Goal: Task Accomplishment & Management: Use online tool/utility

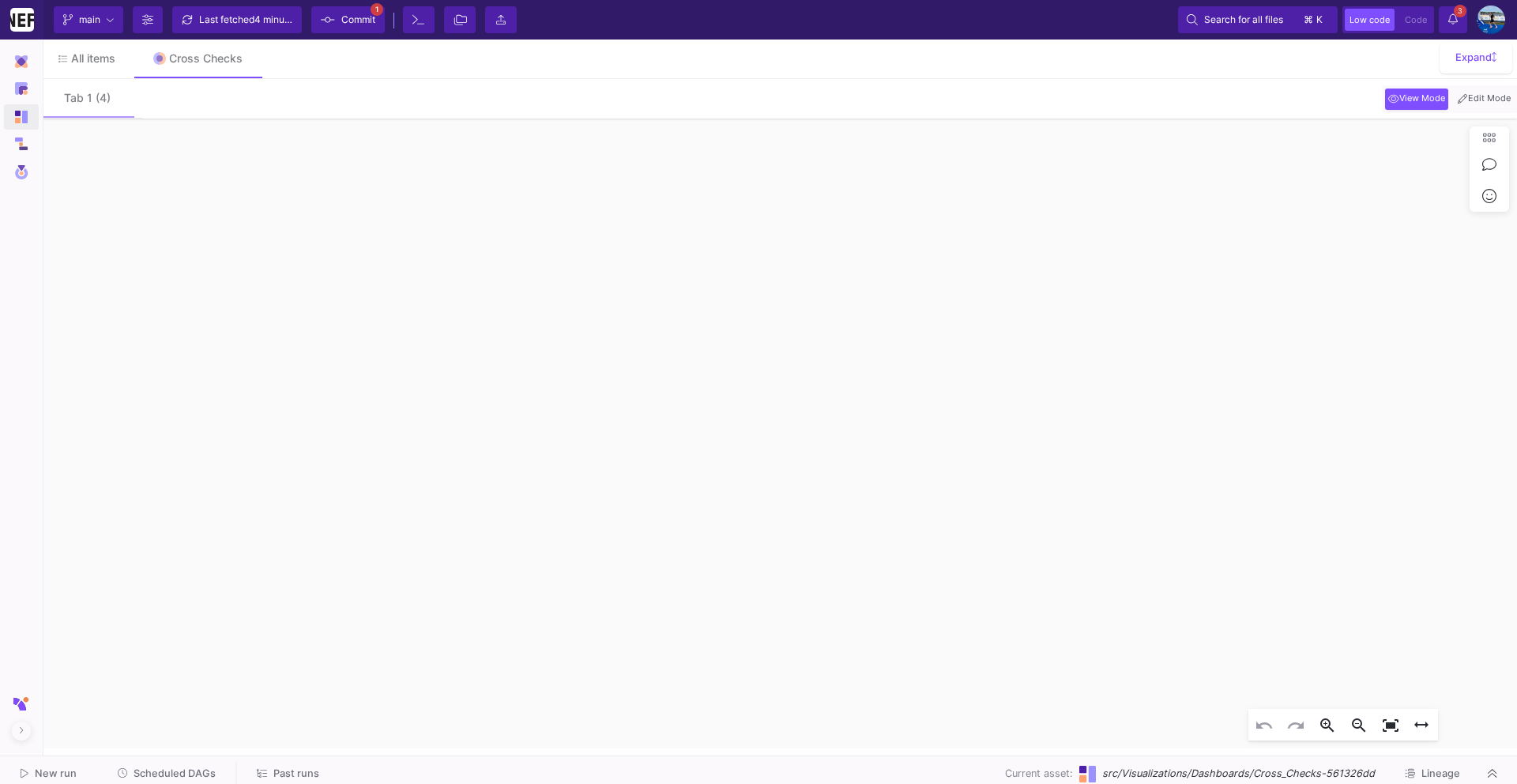
click at [187, 769] on span "Scheduled DAGs" at bounding box center [174, 773] width 82 height 11
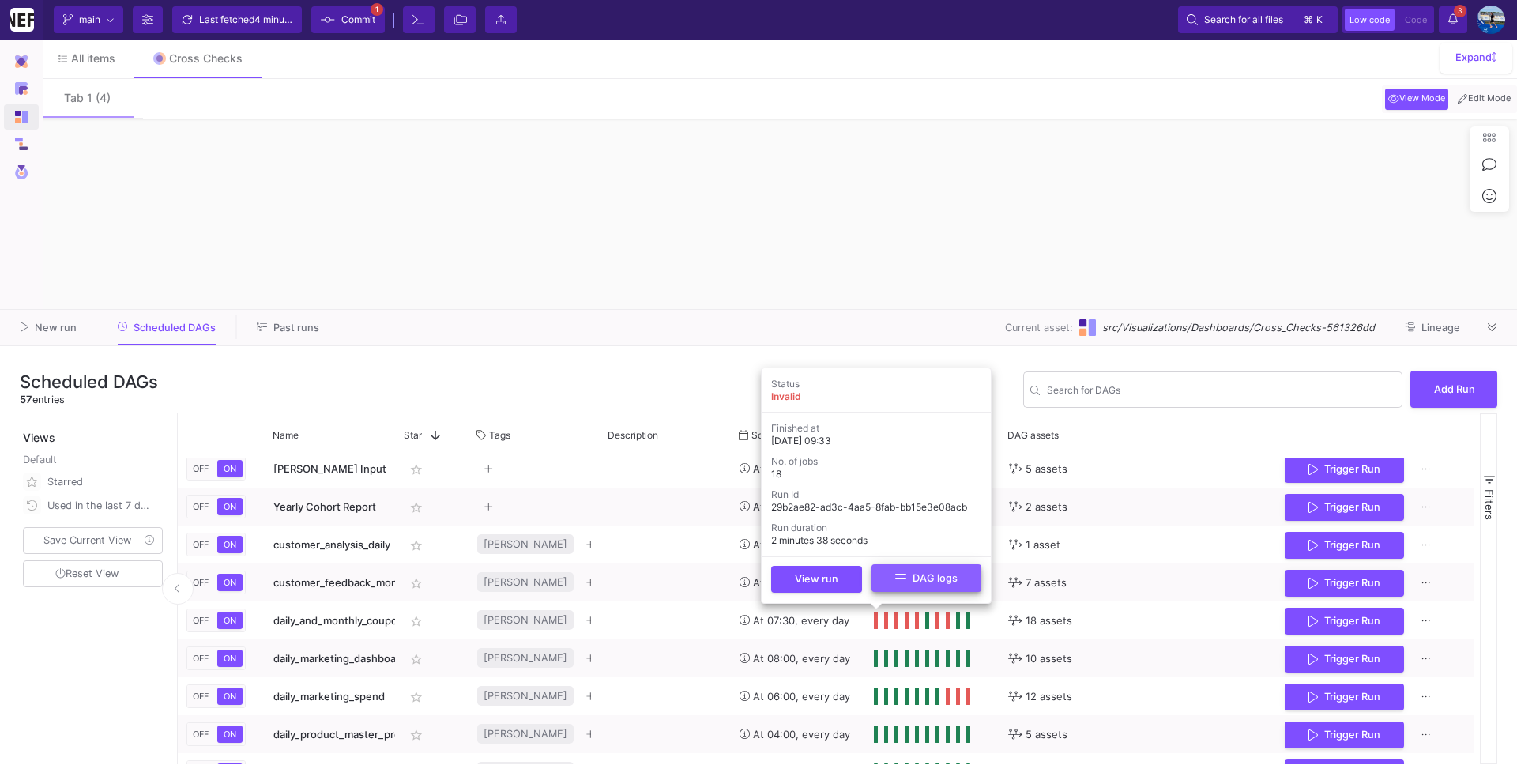
click at [898, 586] on button "DAG logs" at bounding box center [926, 578] width 110 height 27
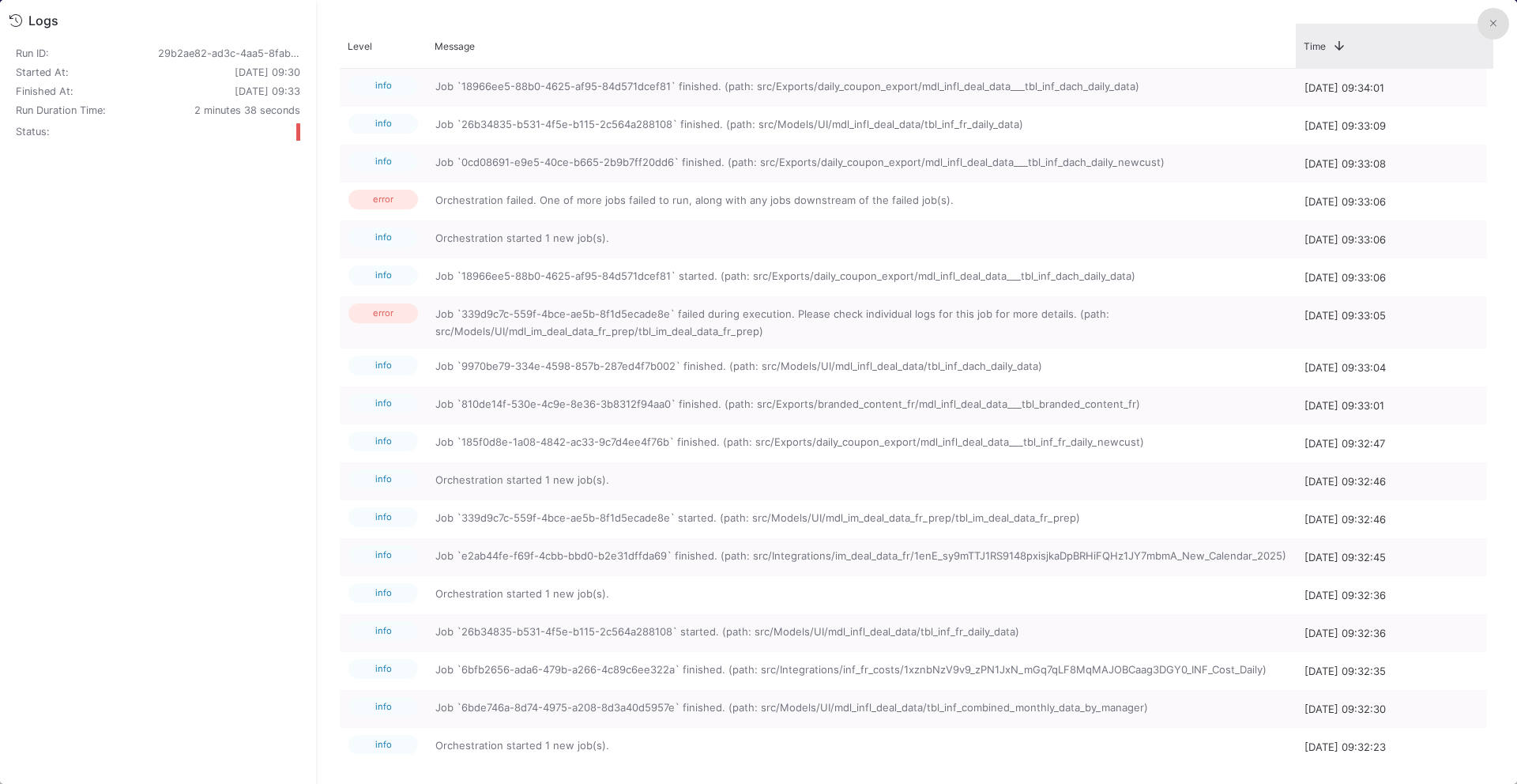
click at [1492, 41] on mat-sidenav-content "Drag here to set row groups Drag here to set column labels Level Message Time 1…" at bounding box center [916, 392] width 1201 height 784
click at [1491, 35] on button at bounding box center [1493, 24] width 32 height 32
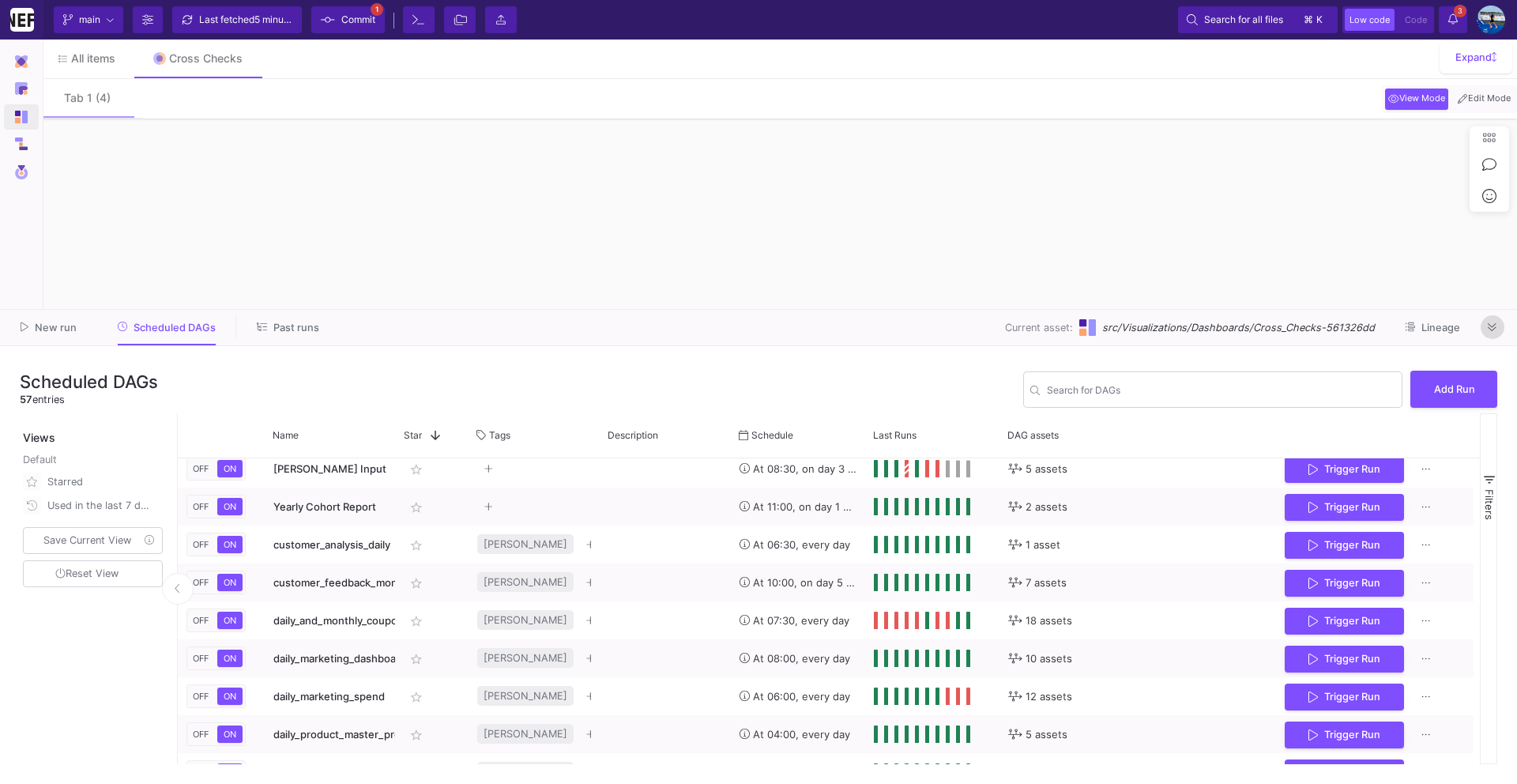
click at [1490, 329] on icon at bounding box center [1492, 326] width 9 height 8
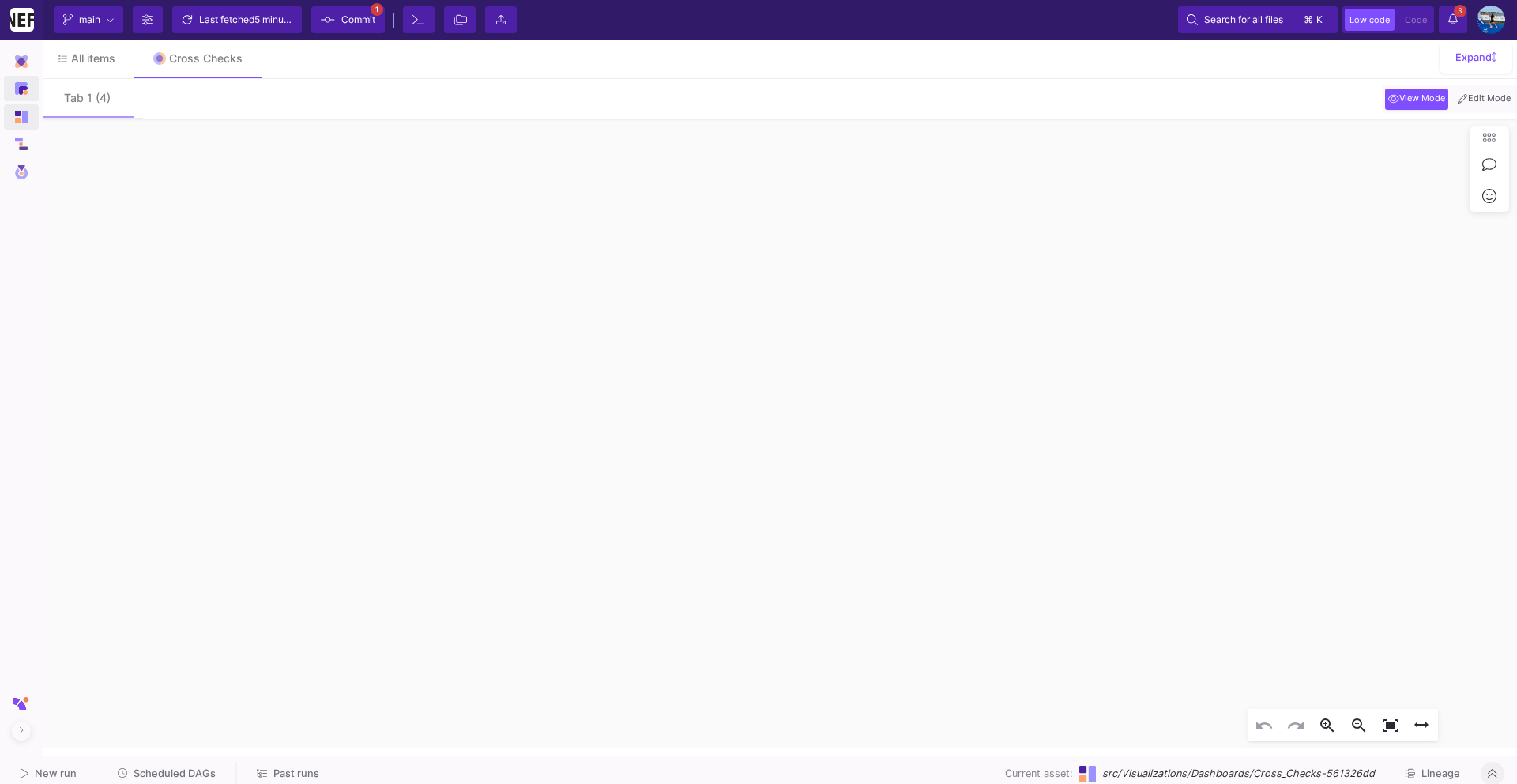
click at [23, 93] on img at bounding box center [21, 88] width 12 height 12
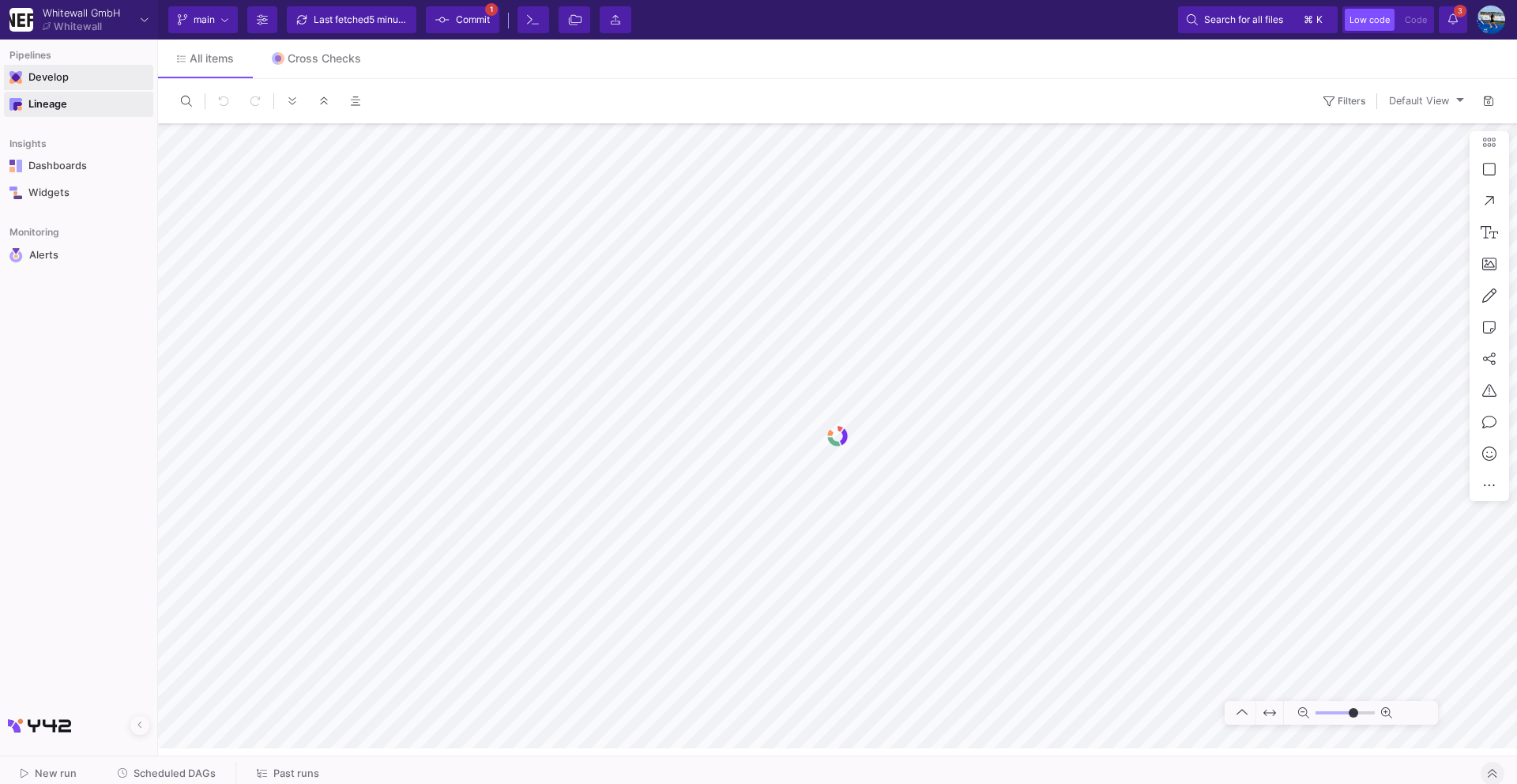
click at [71, 86] on div "Develop" at bounding box center [39, 77] width 71 height 26
type input "0"
click at [75, 82] on span "Develop" at bounding box center [78, 78] width 149 height 28
click at [105, 121] on div "Models" at bounding box center [78, 123] width 149 height 20
click at [148, 129] on fa-icon at bounding box center [146, 123] width 6 height 12
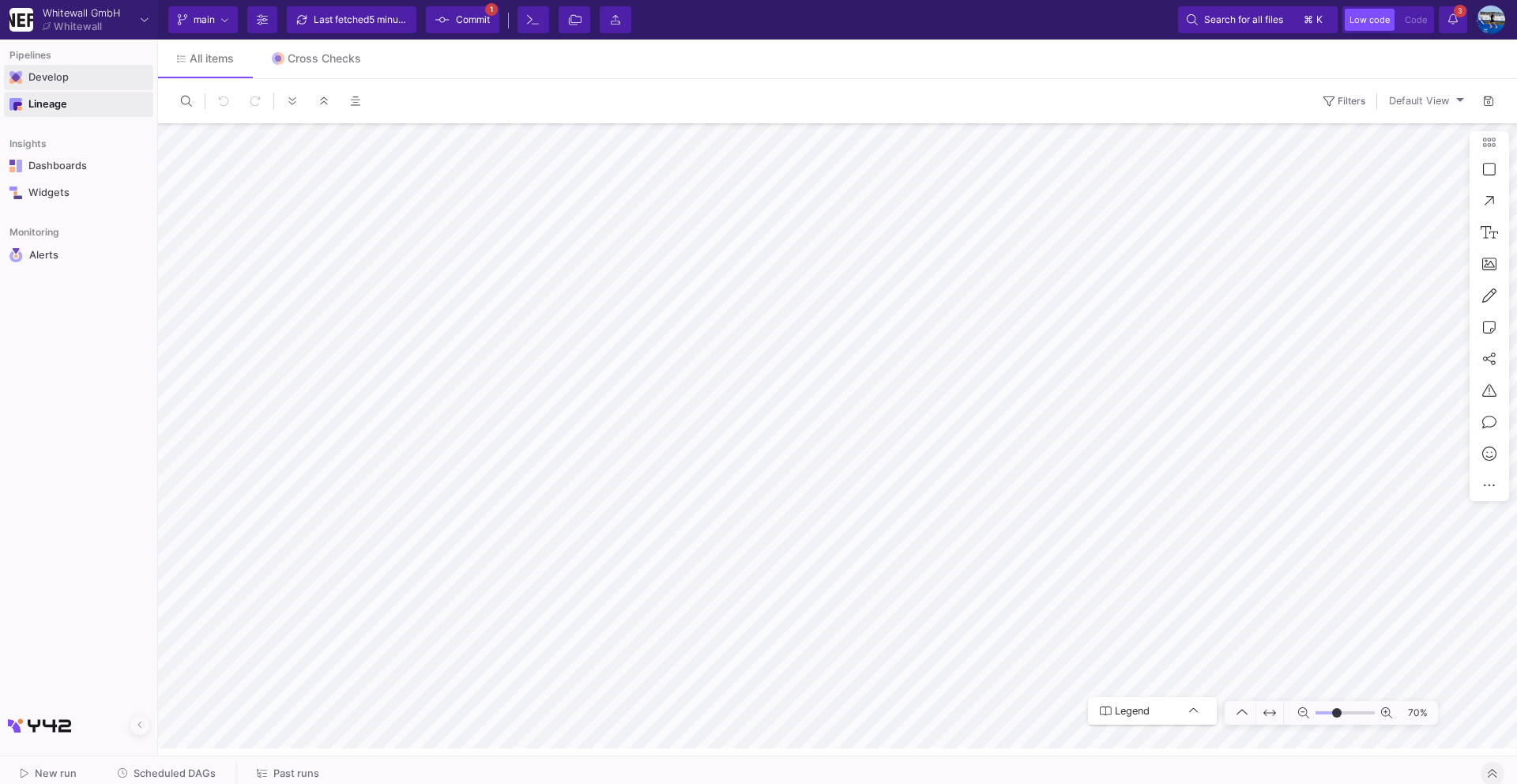
click at [117, 83] on span "Develop" at bounding box center [78, 78] width 149 height 28
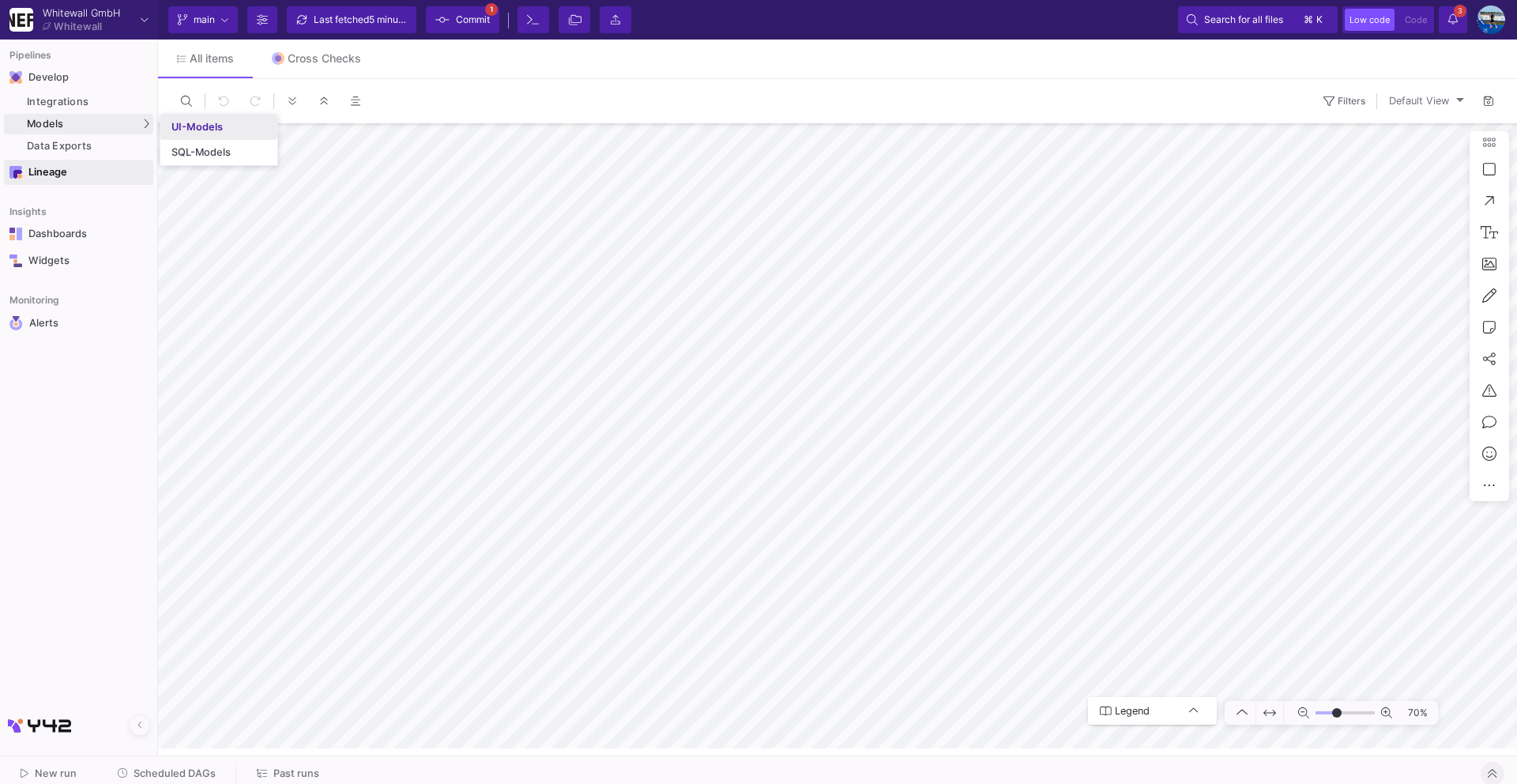
click at [186, 124] on div "UI-Models" at bounding box center [197, 127] width 51 height 12
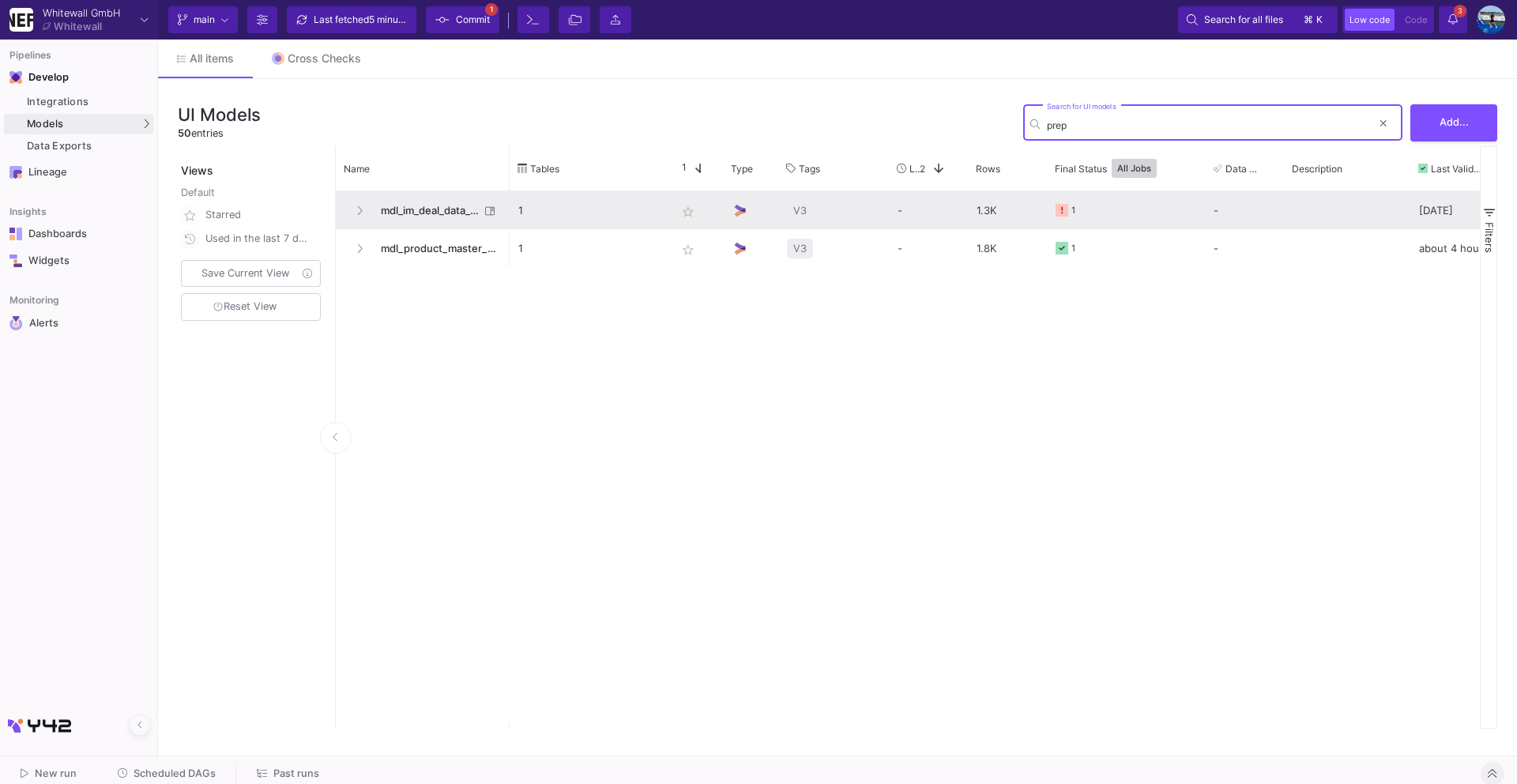
type input "prep"
click at [443, 214] on span "mdl_im_deal_data_fr_prep" at bounding box center [425, 211] width 108 height 37
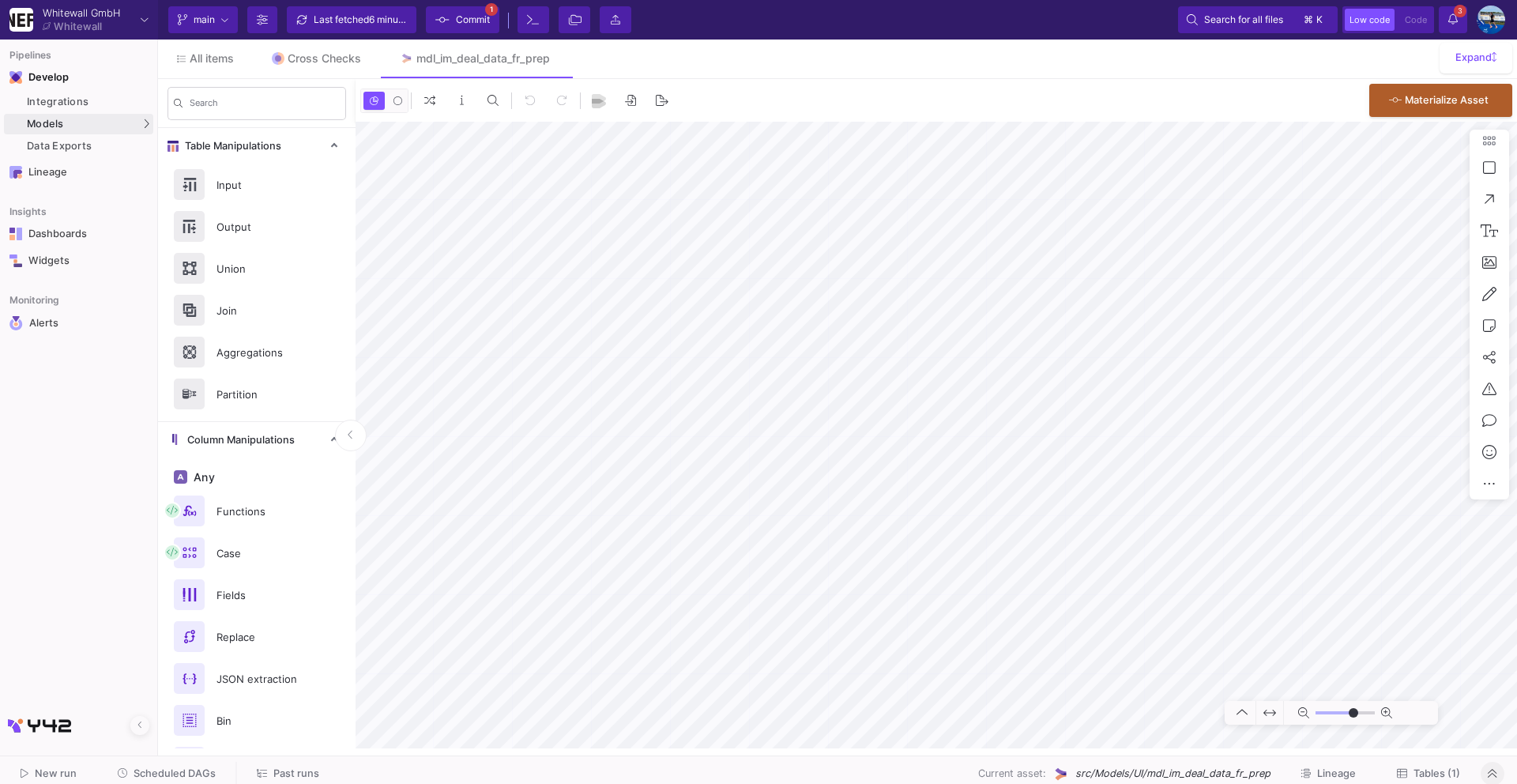
type input "0"
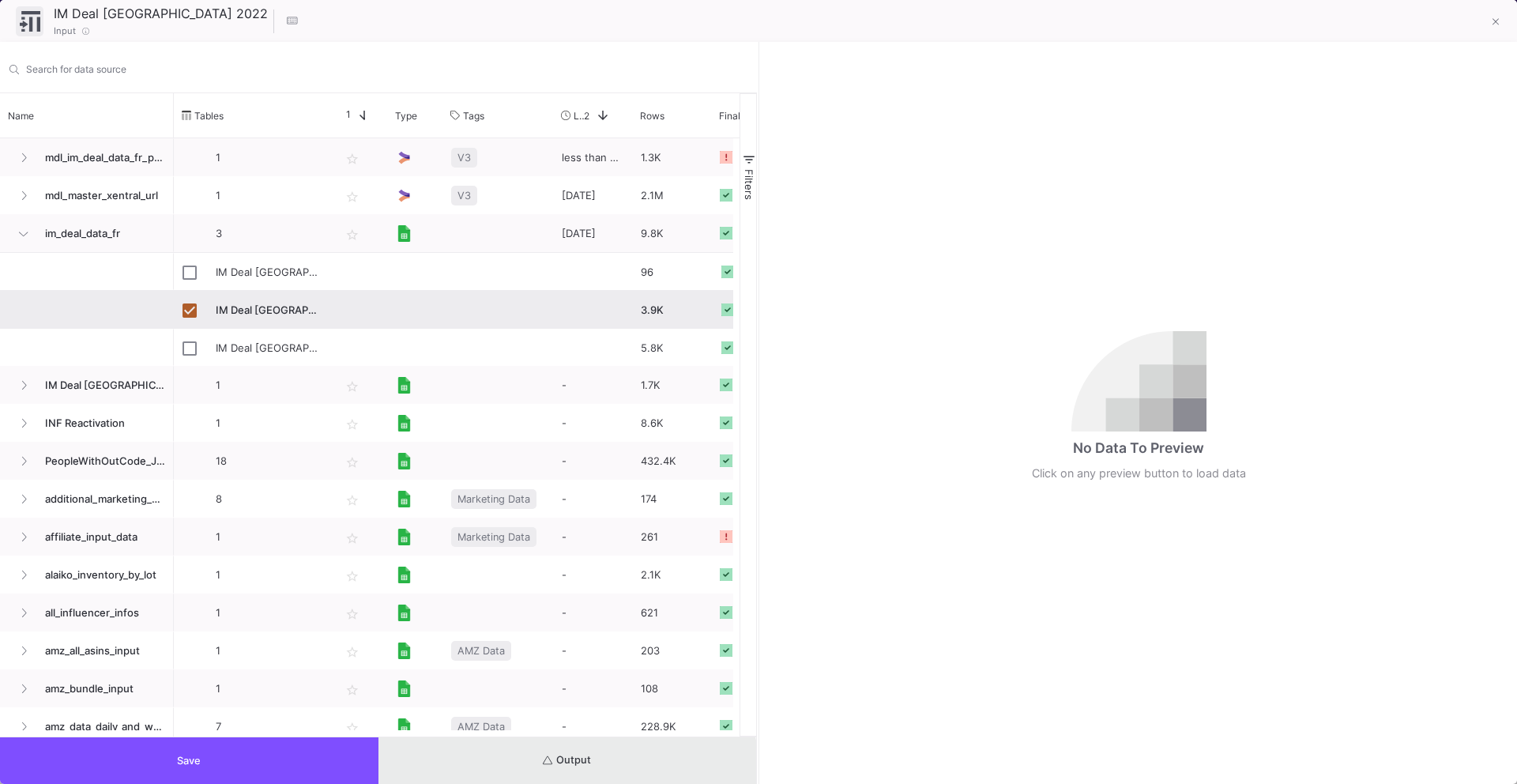
click at [527, 783] on button "Output" at bounding box center [567, 760] width 378 height 47
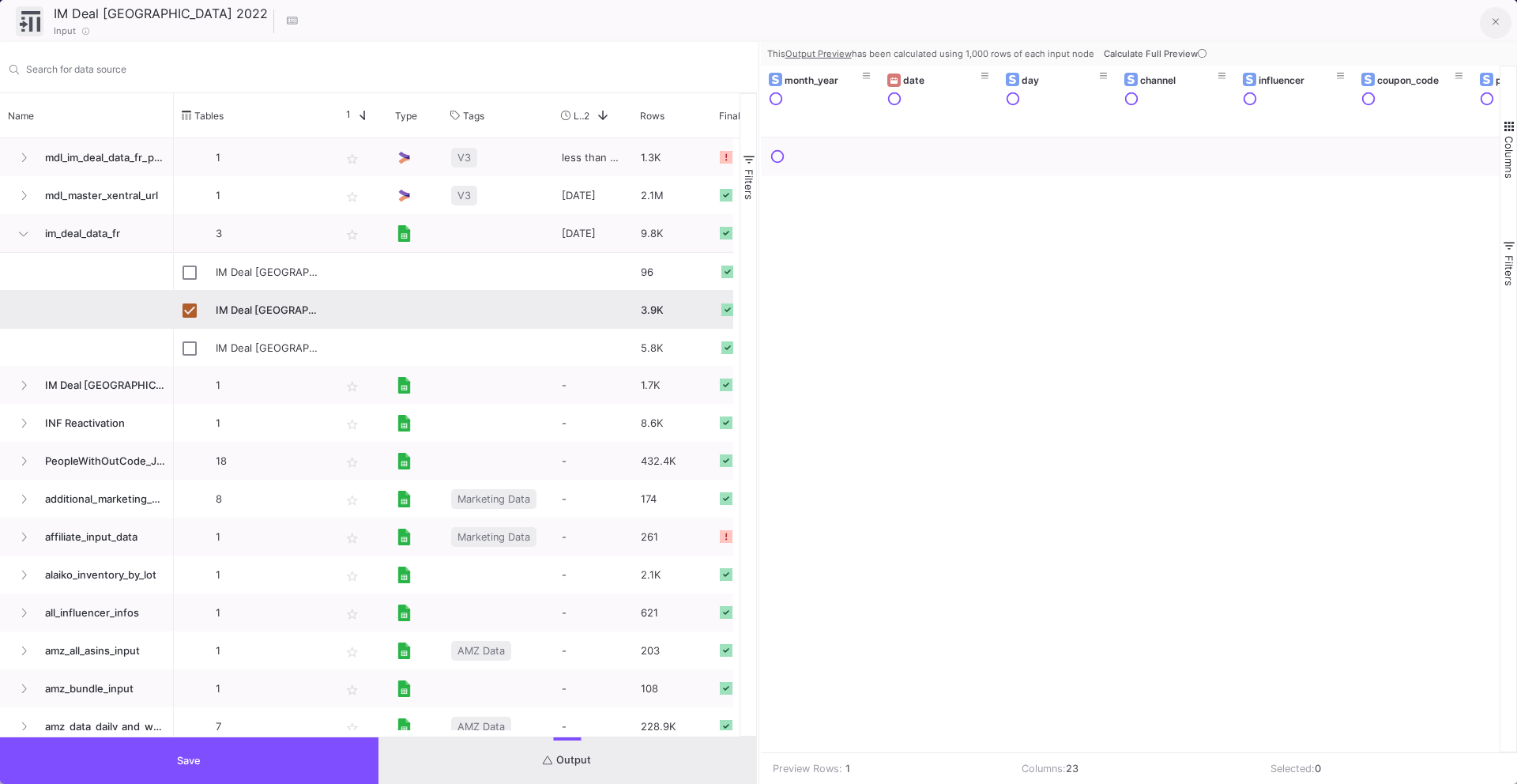
click at [1503, 31] on button at bounding box center [1496, 23] width 32 height 32
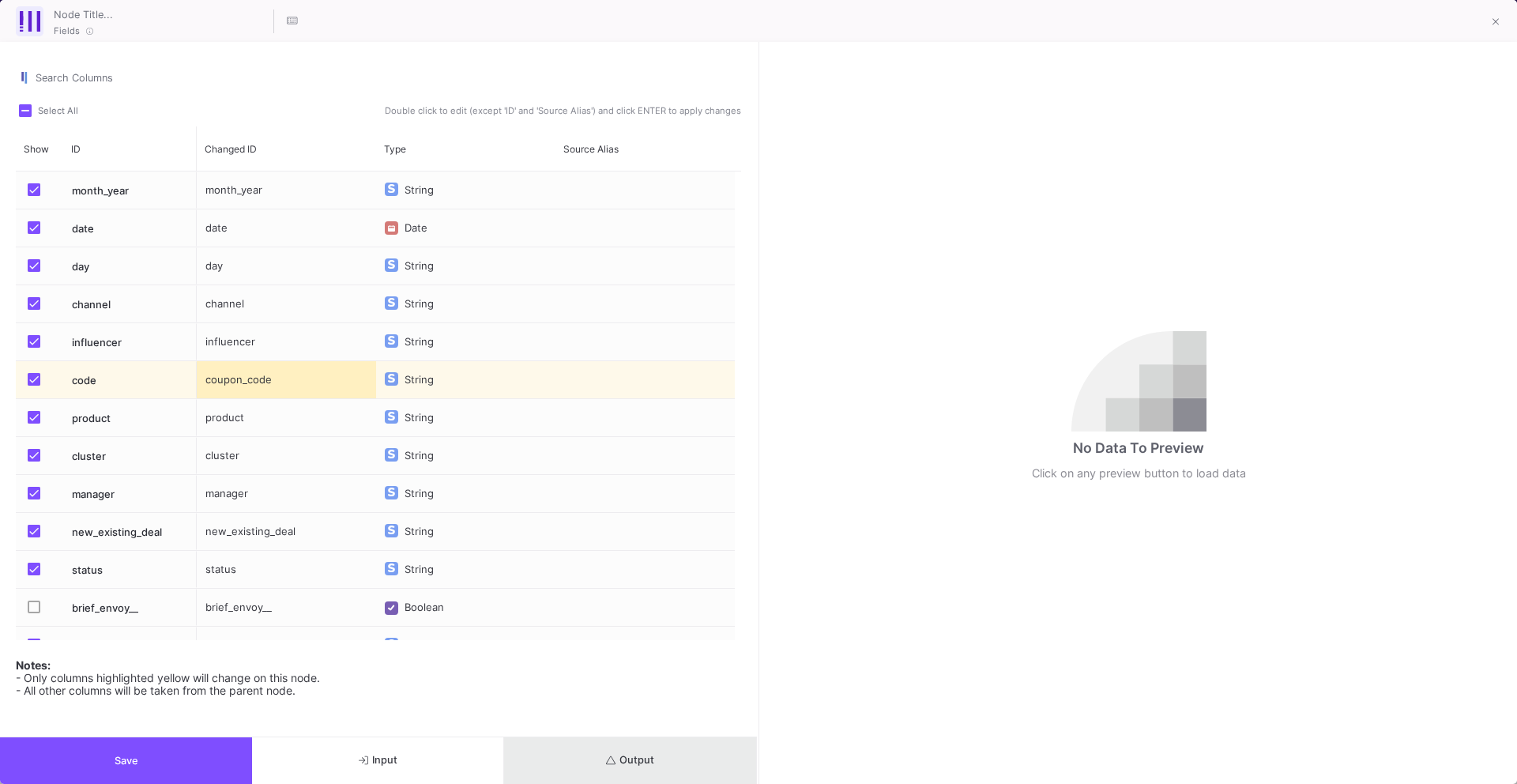
click at [552, 769] on button "Output" at bounding box center [631, 760] width 252 height 47
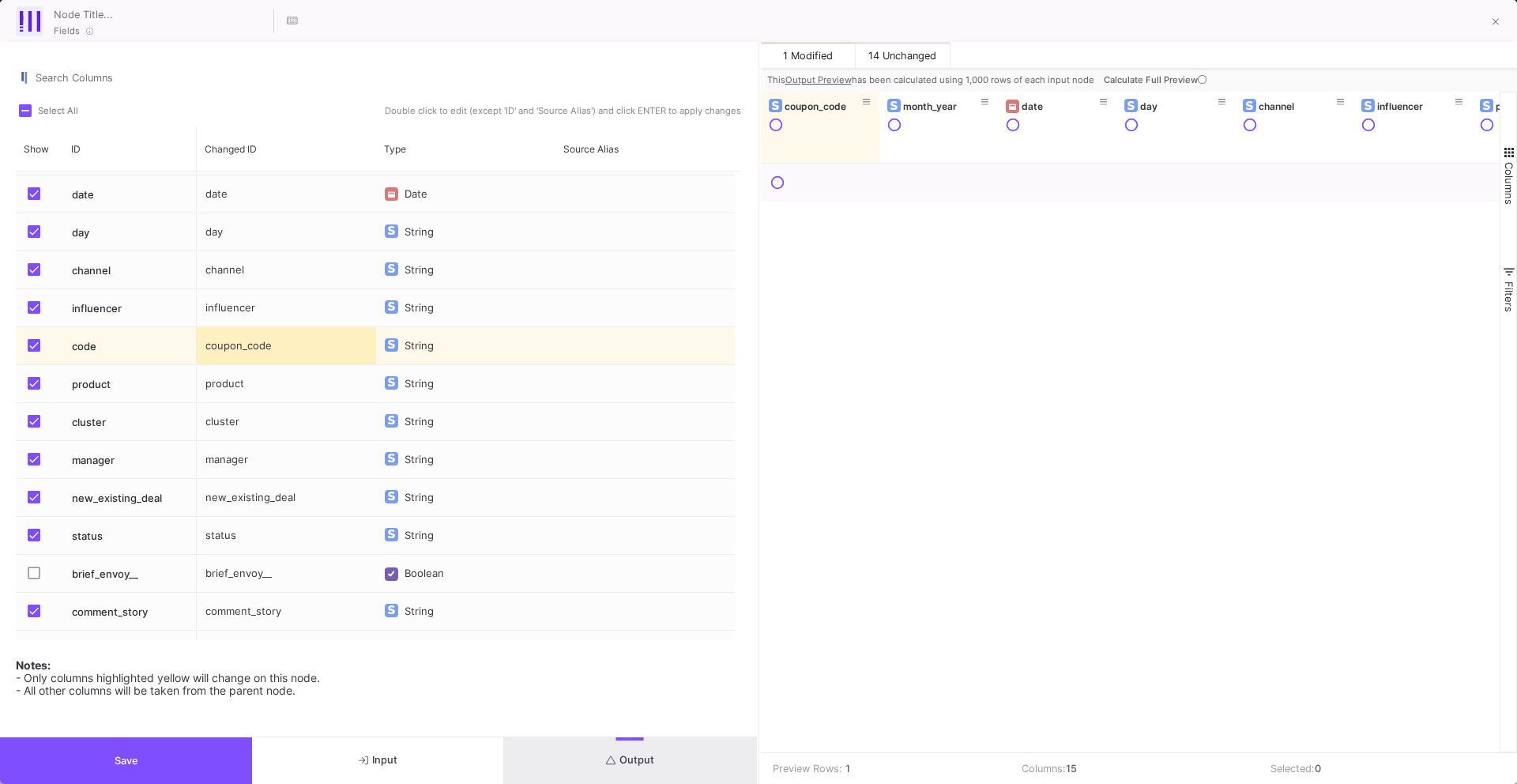
scroll to position [34, 0]
click at [141, 760] on button "Save" at bounding box center [126, 760] width 252 height 47
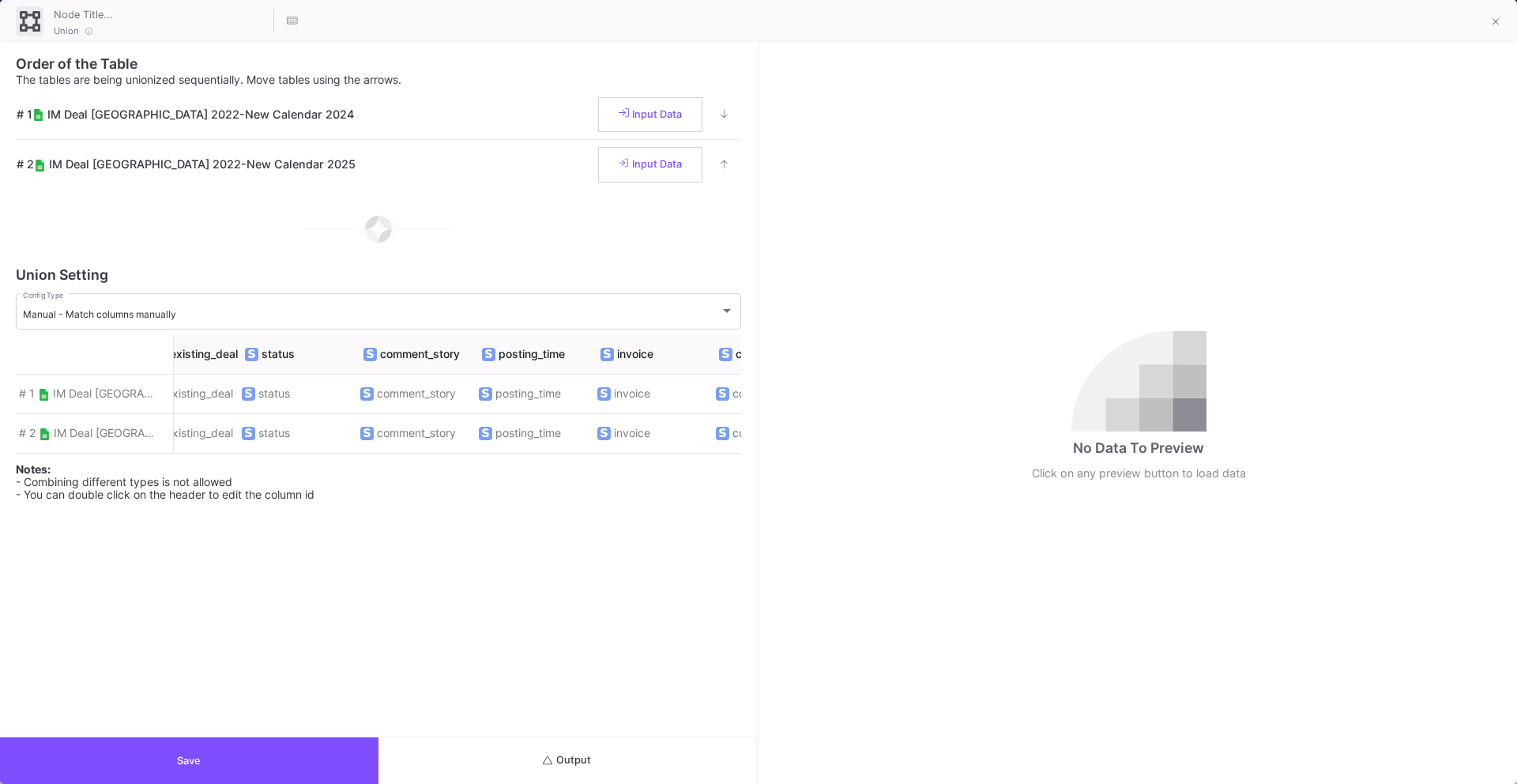
scroll to position [0, 1217]
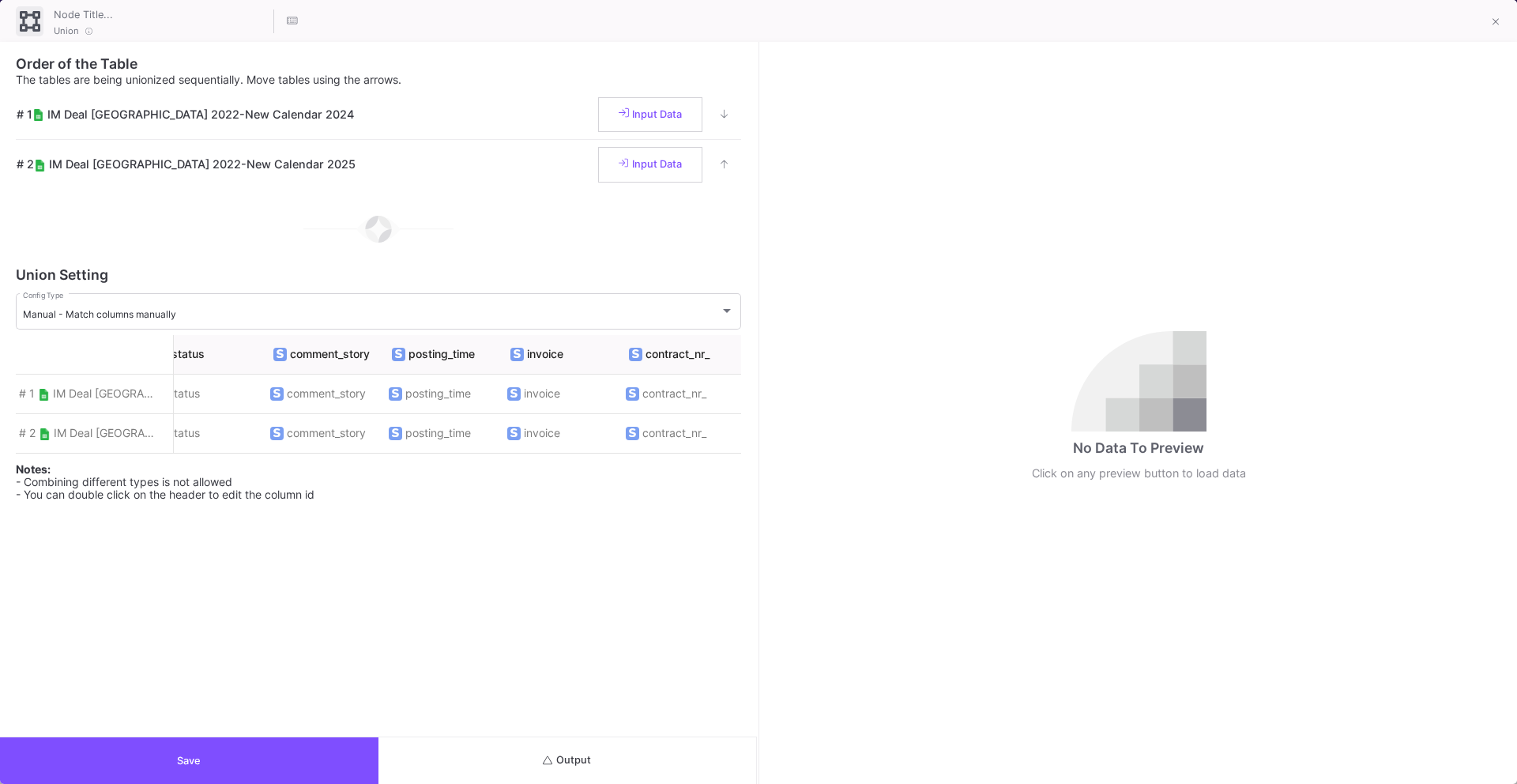
click at [262, 754] on button "Save" at bounding box center [189, 760] width 378 height 47
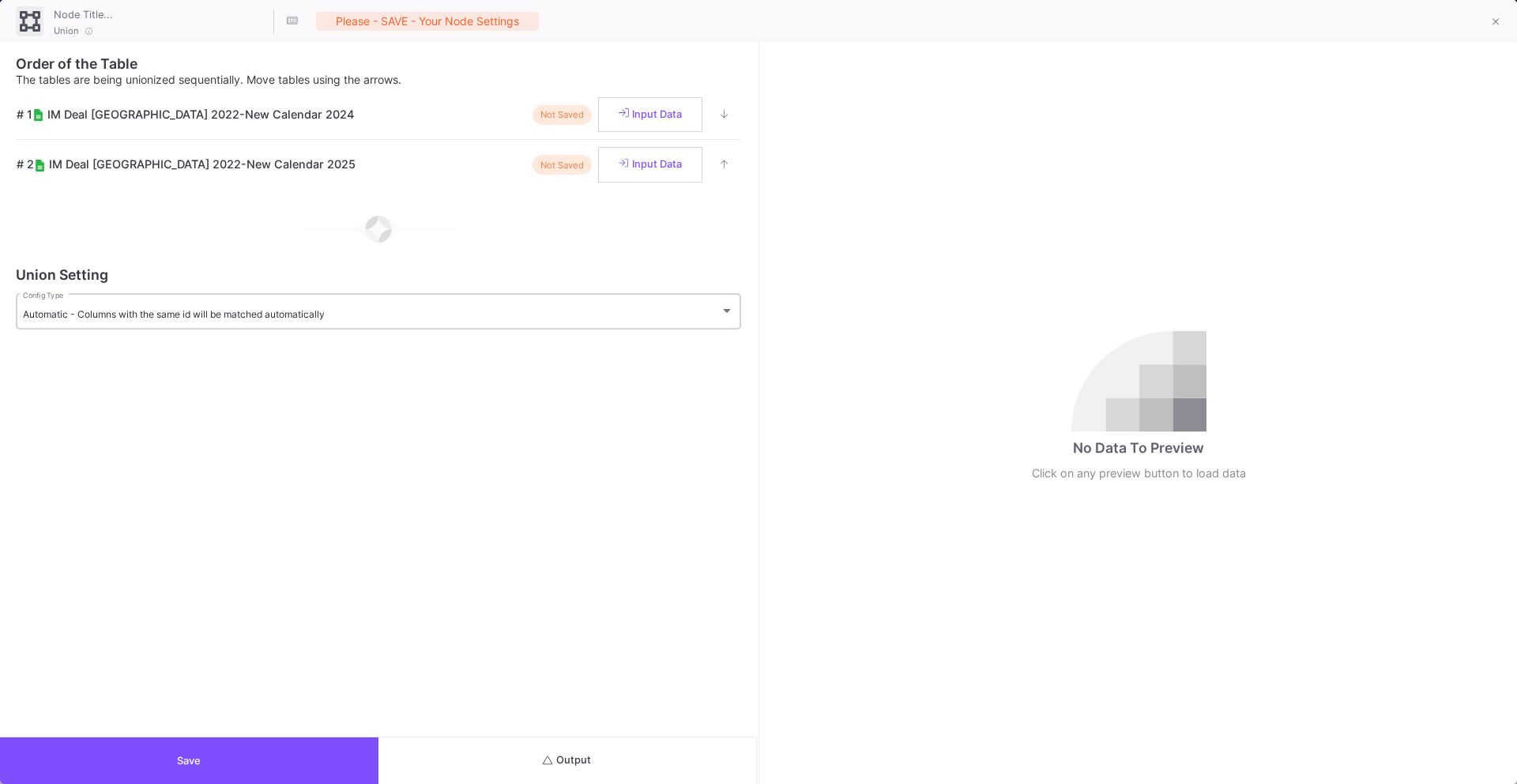
click at [487, 325] on div "Automatic - Columns with the same id will be matched automatically Config Type" at bounding box center [378, 310] width 711 height 39
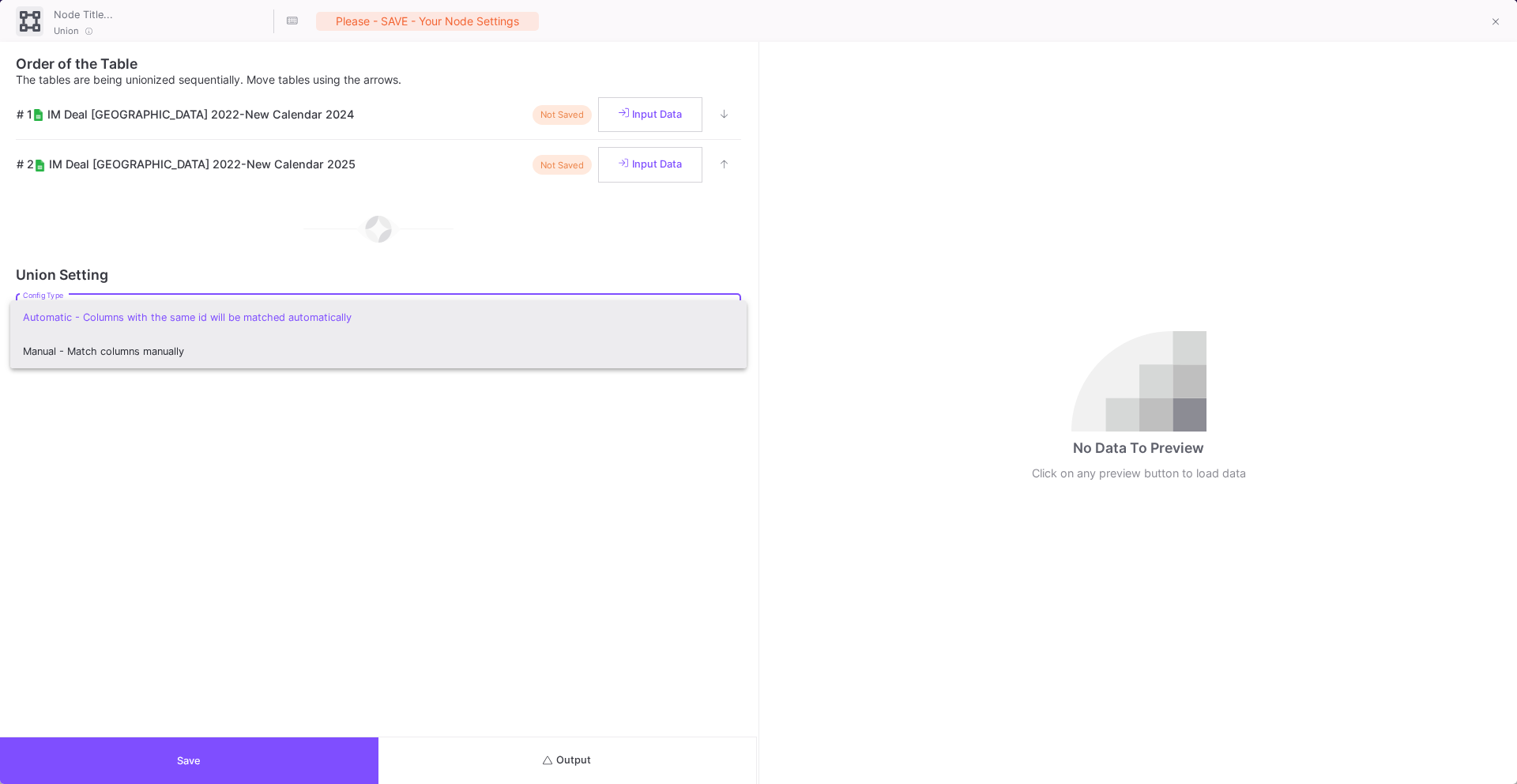
click at [377, 353] on span "Manual - Match columns manually" at bounding box center [378, 351] width 711 height 34
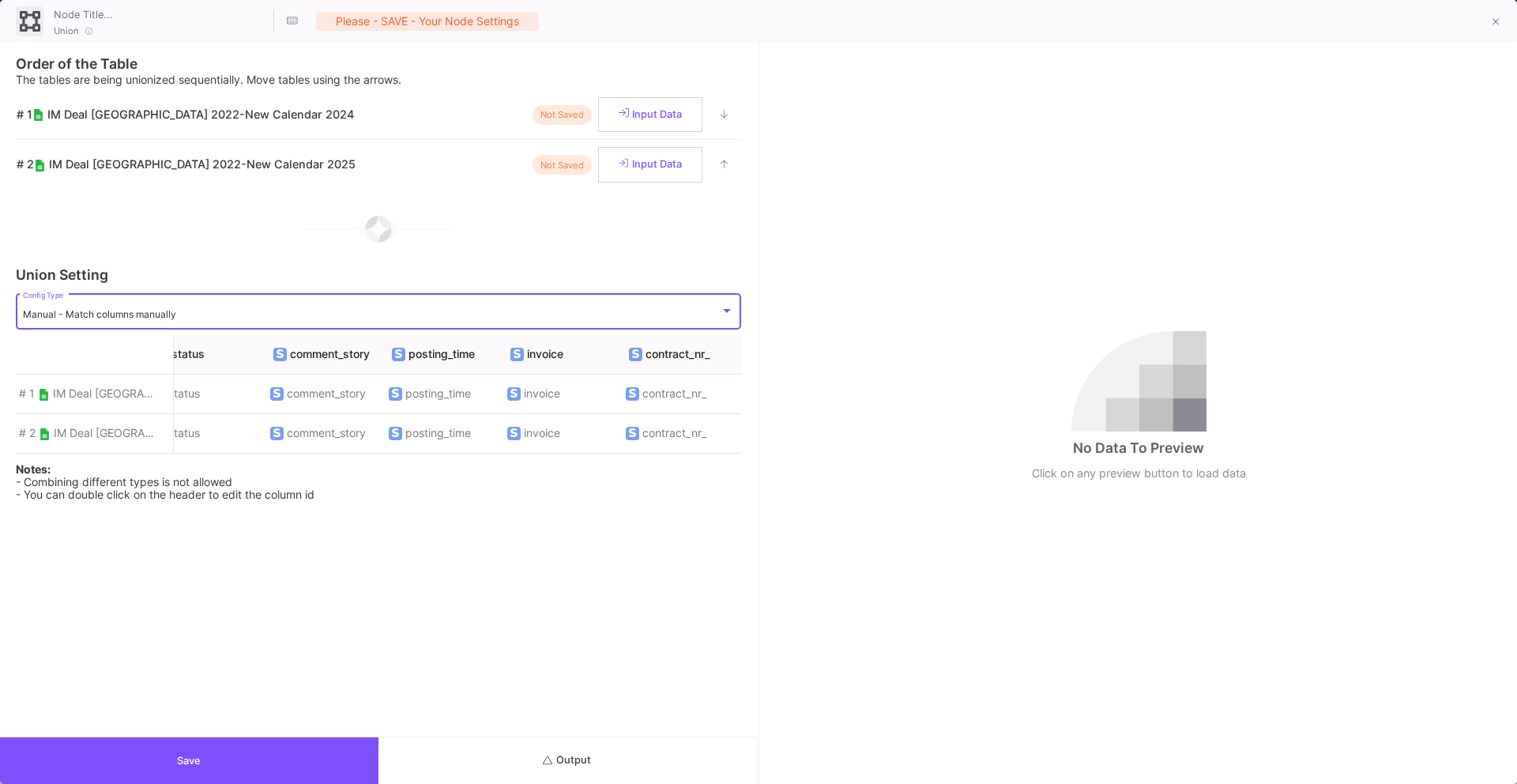
click at [288, 765] on button "Save" at bounding box center [189, 760] width 378 height 47
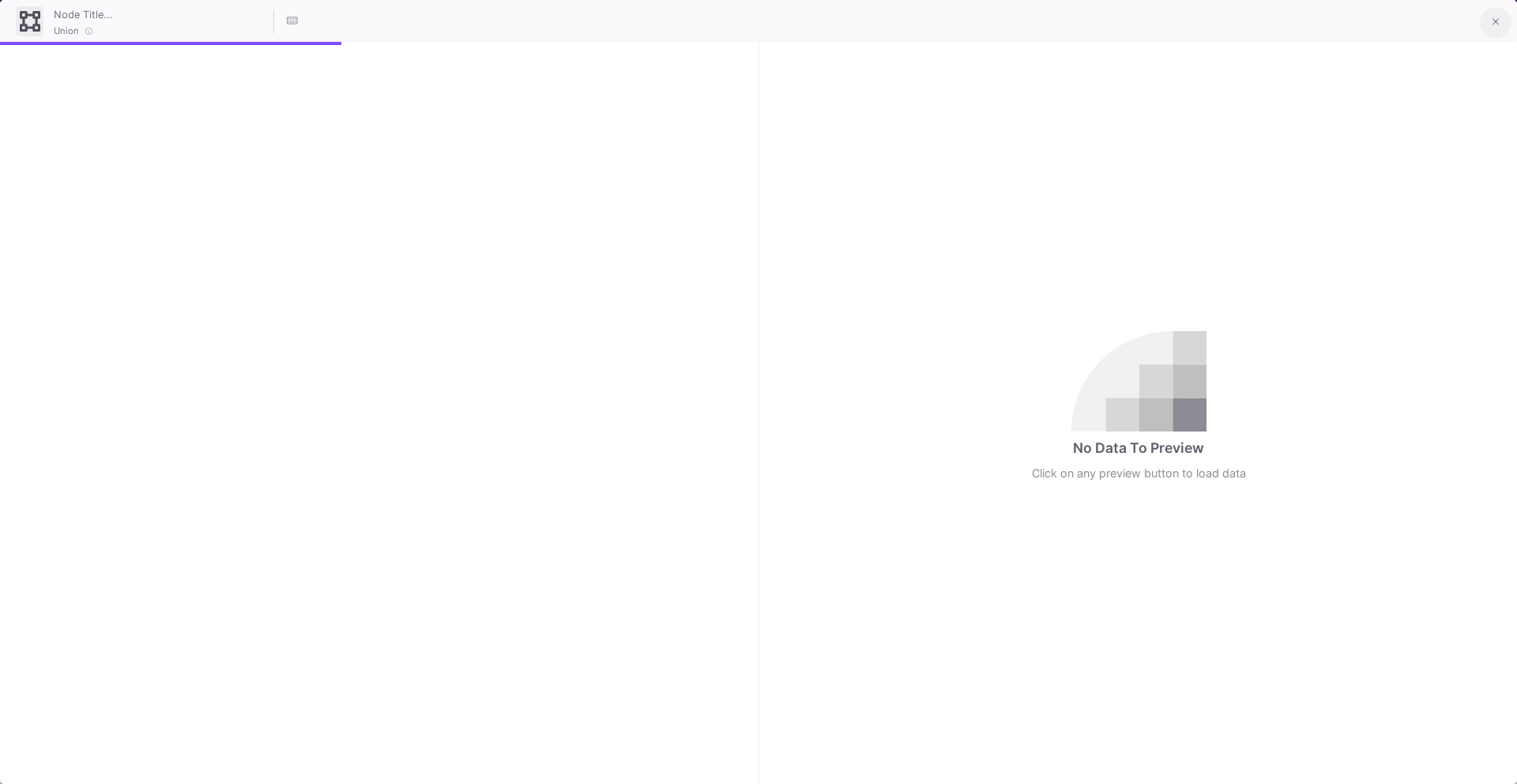
click at [1488, 28] on button at bounding box center [1496, 23] width 32 height 32
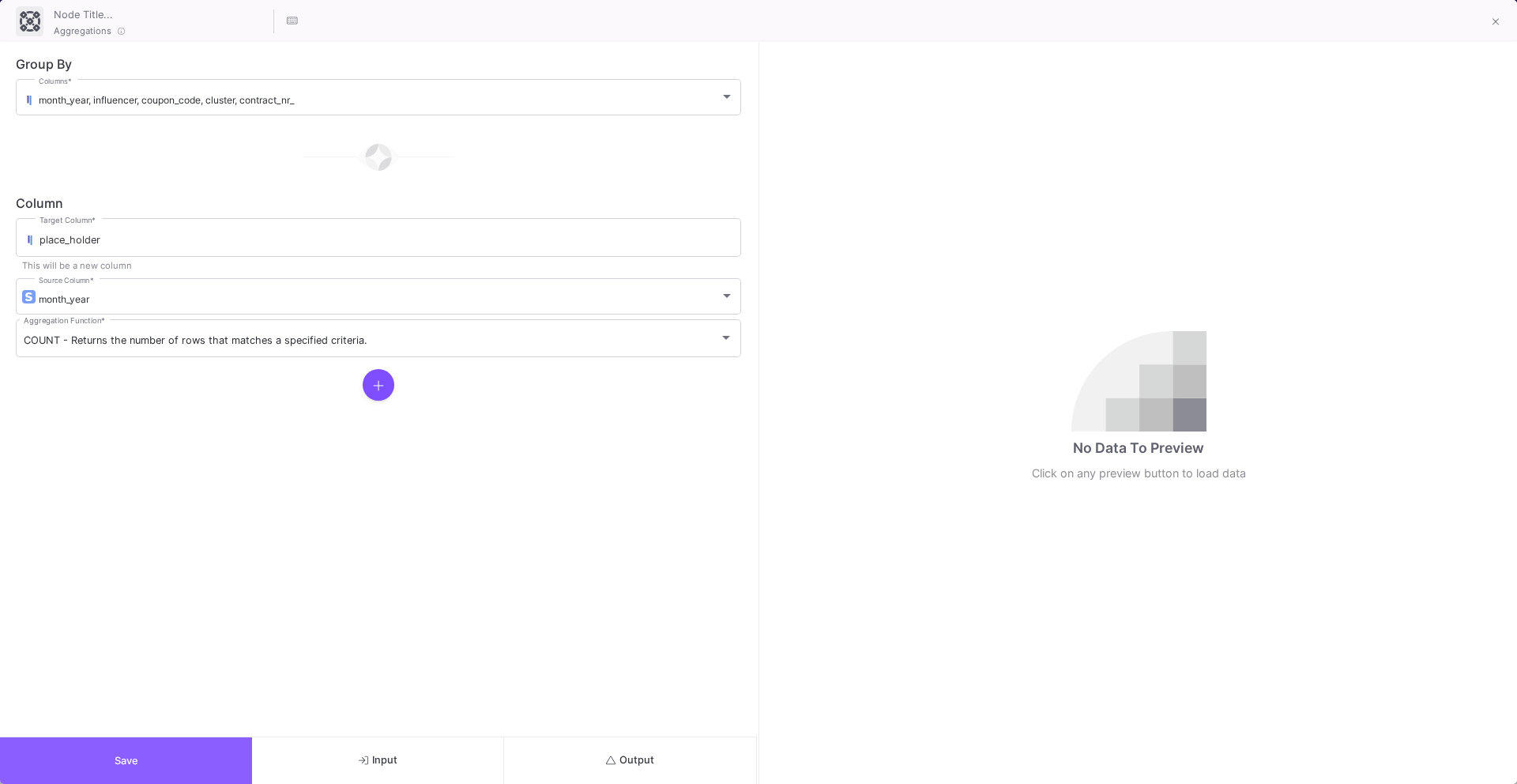
click at [137, 757] on span "Save" at bounding box center [126, 759] width 24 height 11
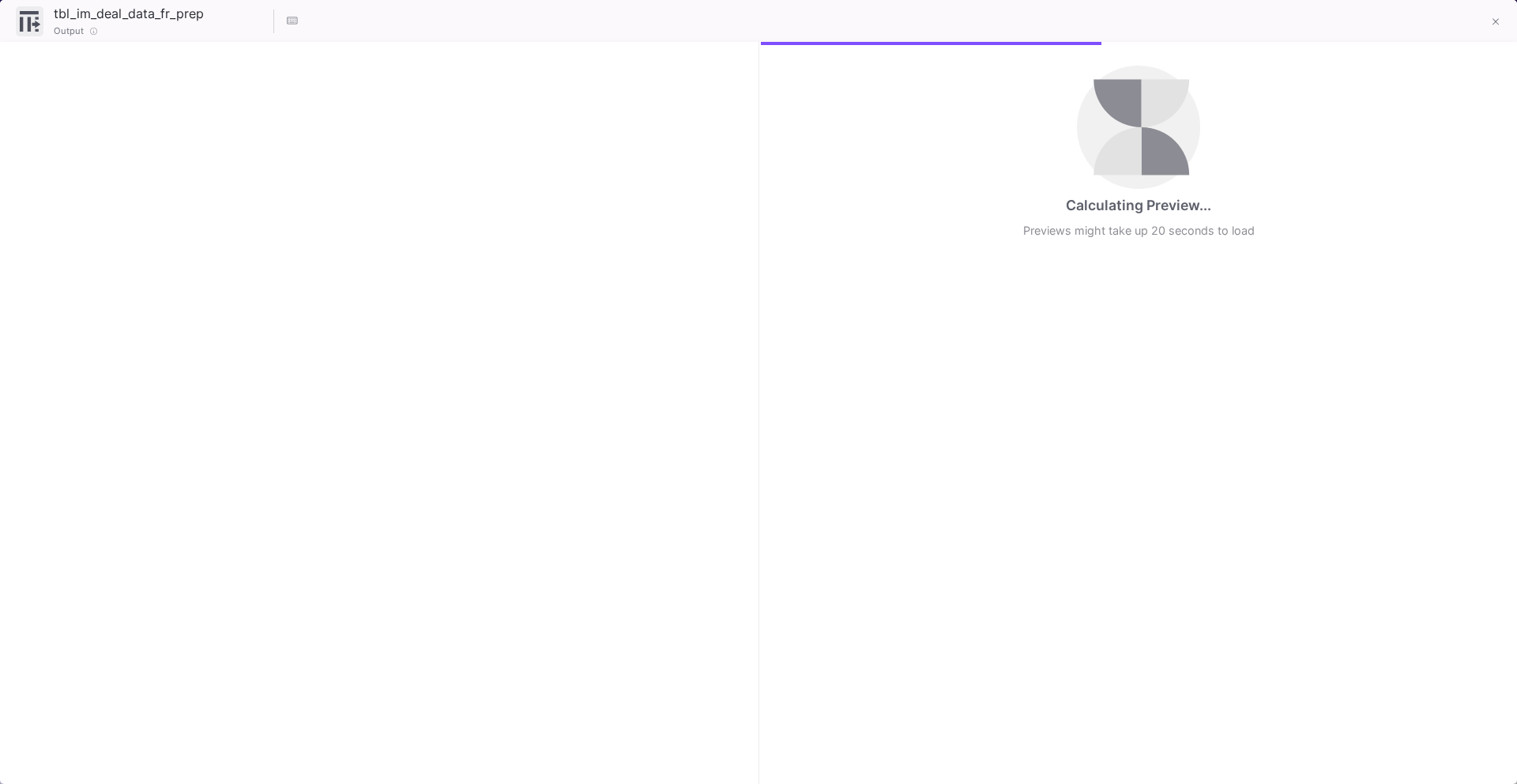
checkbox input "true"
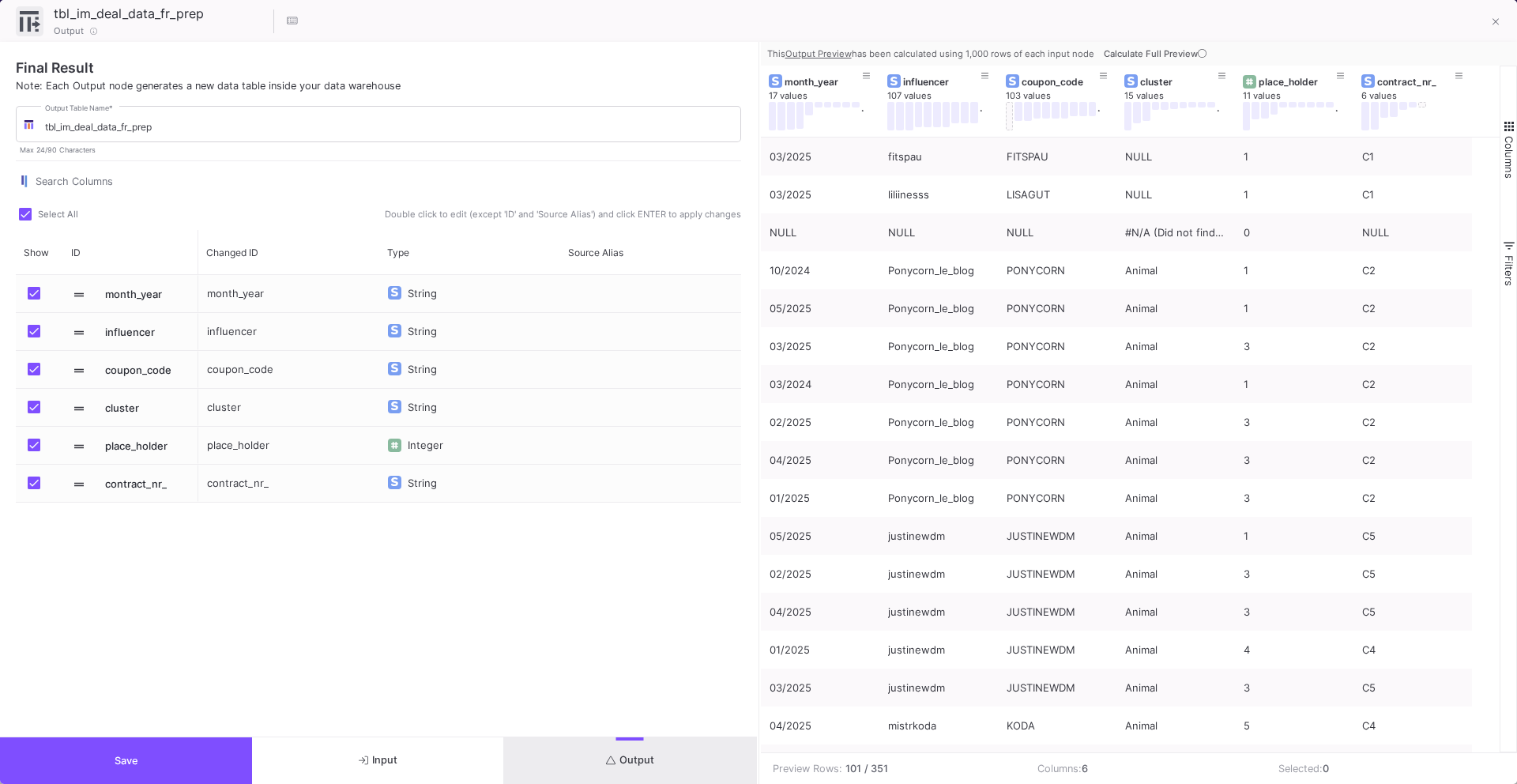
click at [186, 750] on button "Save" at bounding box center [126, 760] width 252 height 47
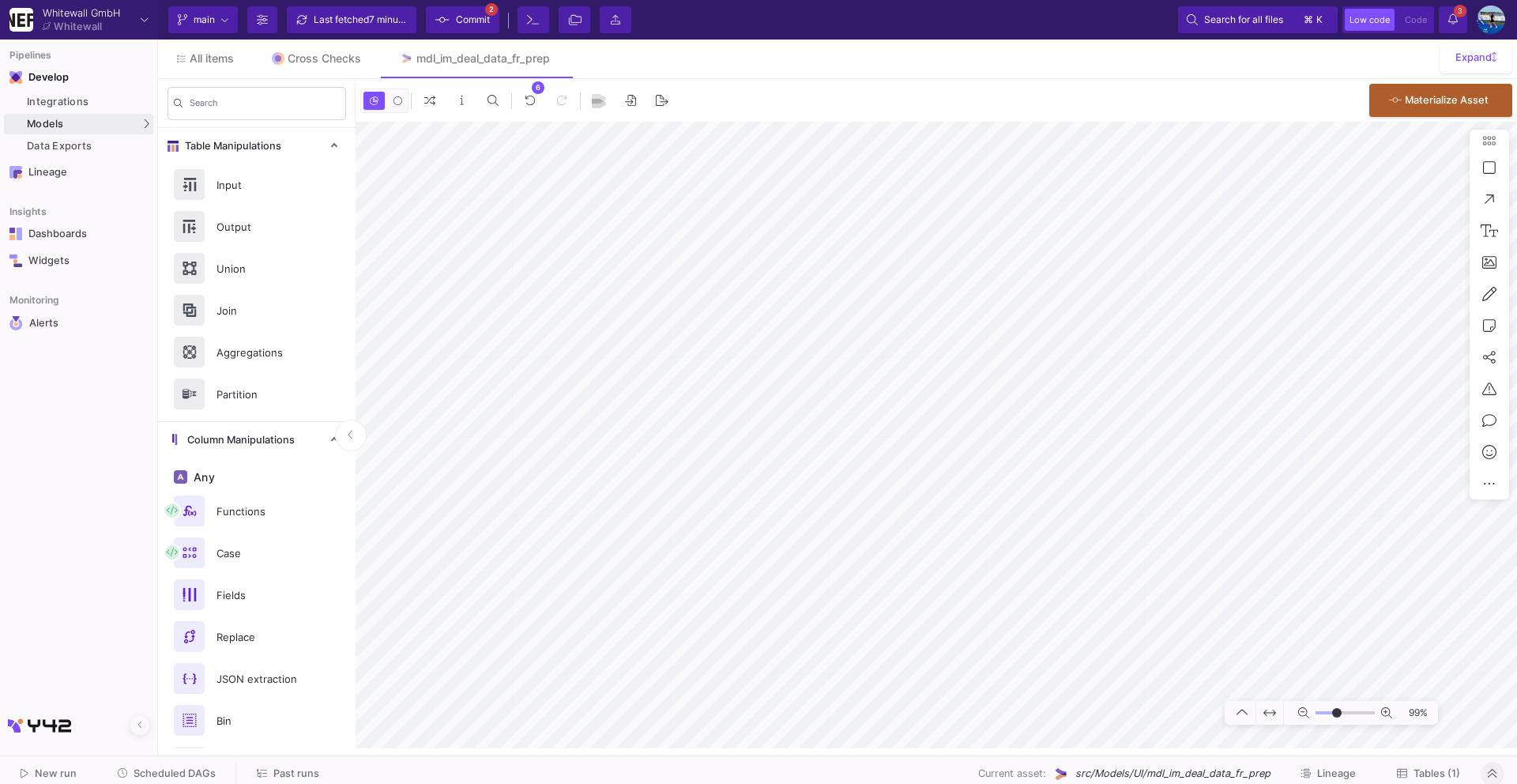
click at [333, 16] on div "Last fetched 7 minutes ago" at bounding box center [361, 19] width 94 height 24
click at [443, 20] on icon at bounding box center [443, 19] width 14 height 11
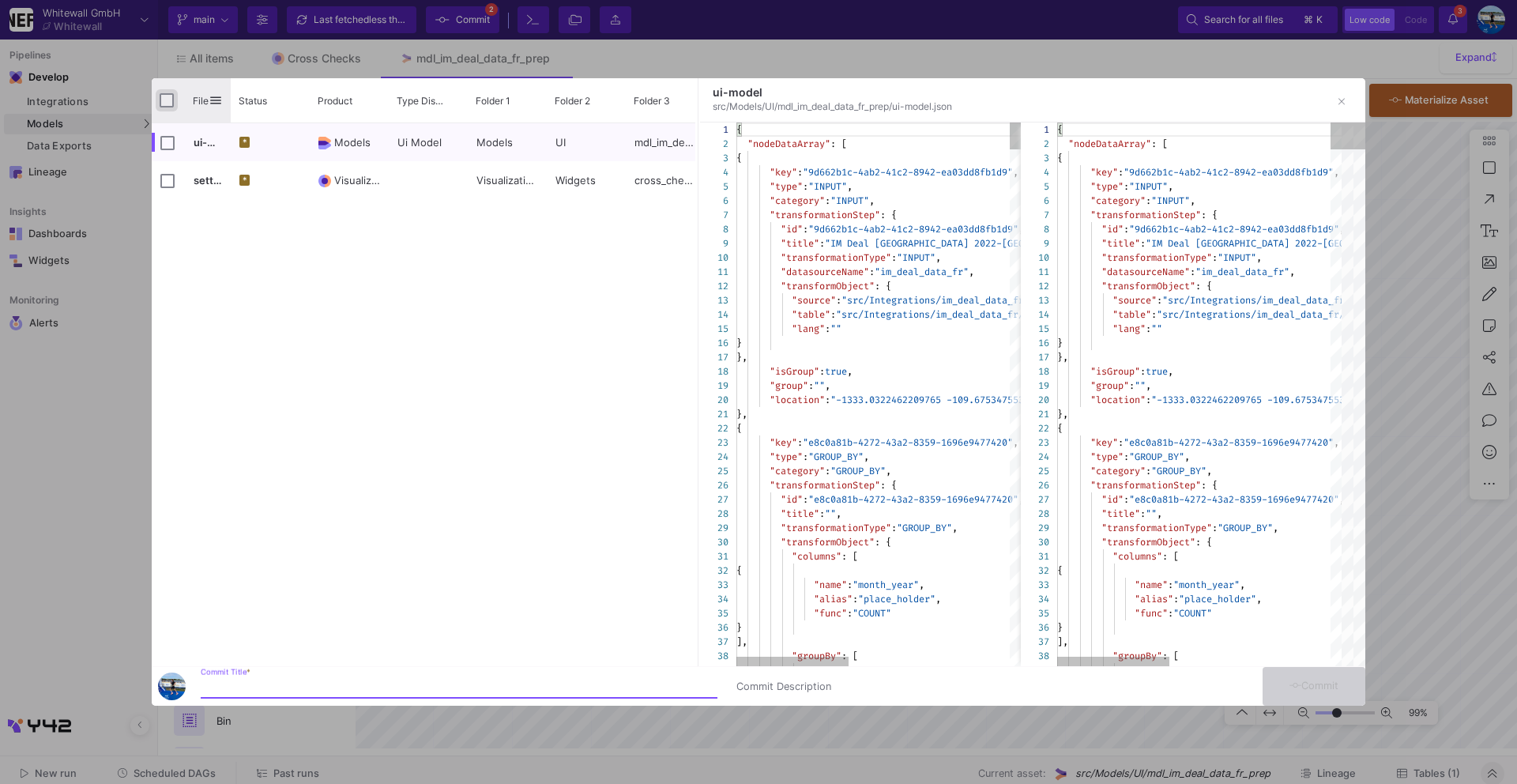
click at [161, 103] on input "Press Space to toggle all rows selection (unchecked)" at bounding box center [167, 101] width 14 height 14
checkbox input "true"
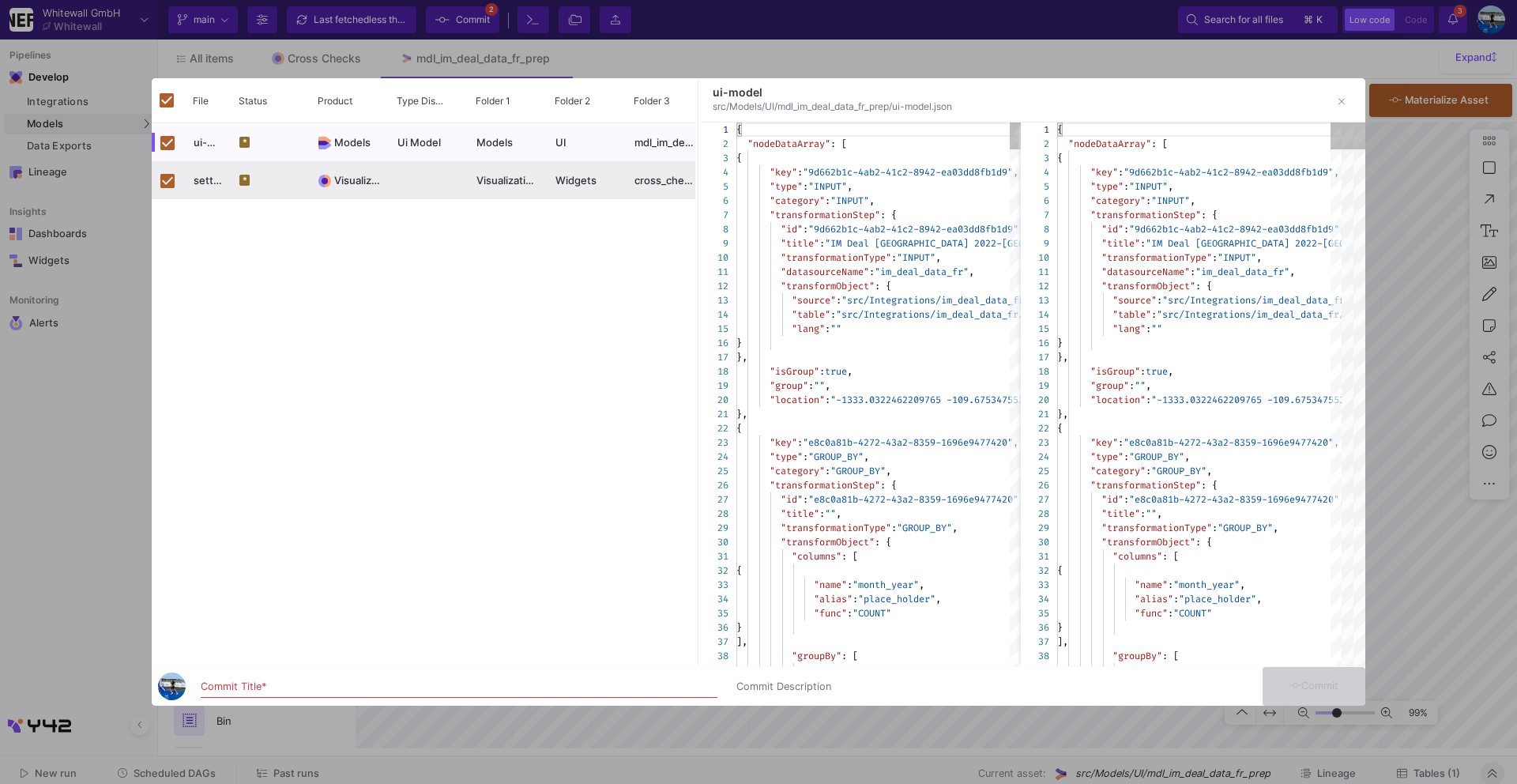
click at [255, 681] on input "Commit Title *" at bounding box center [460, 686] width 517 height 12
type input "commit"
click at [1323, 689] on span "Commit" at bounding box center [1314, 684] width 49 height 11
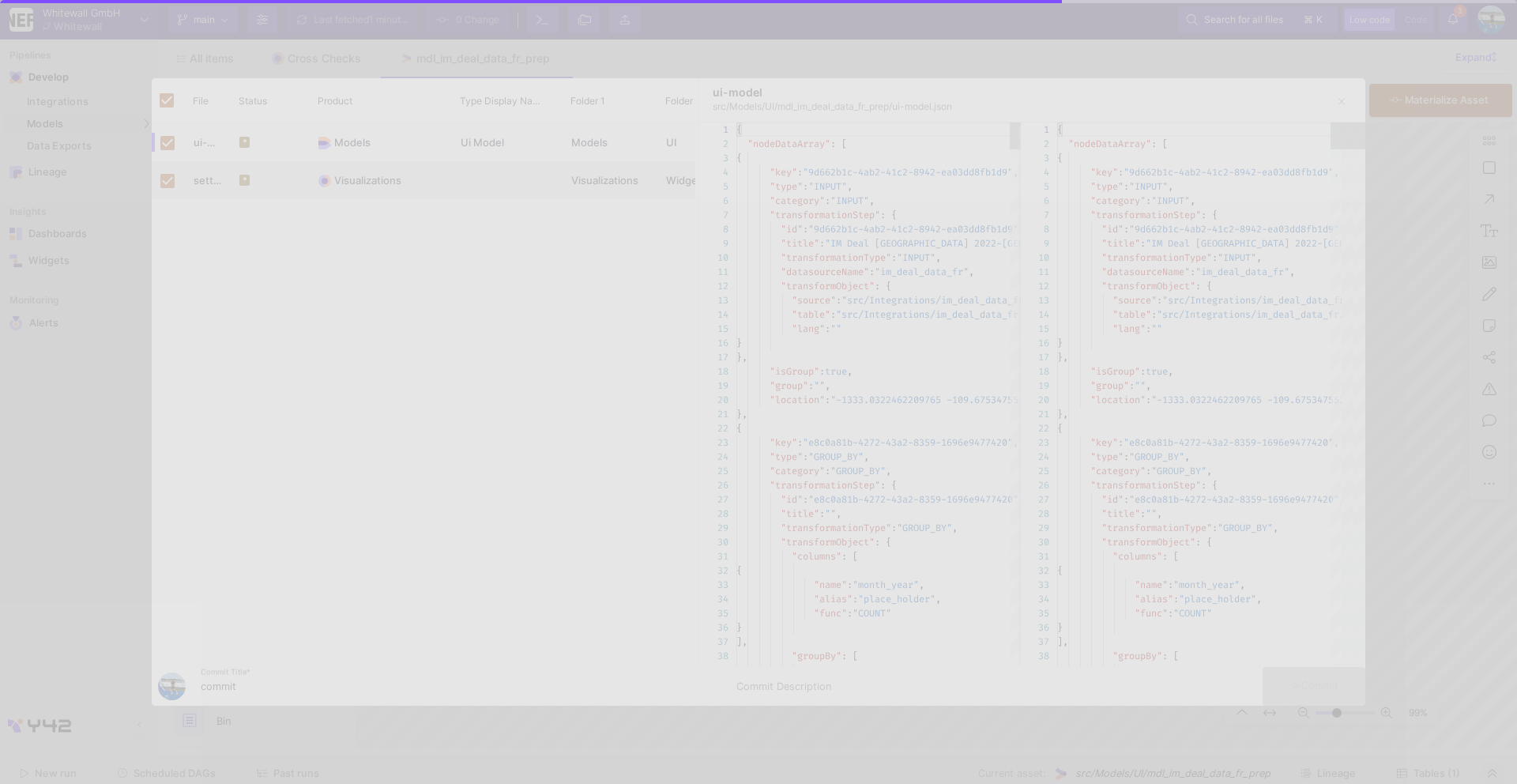
checkbox input "false"
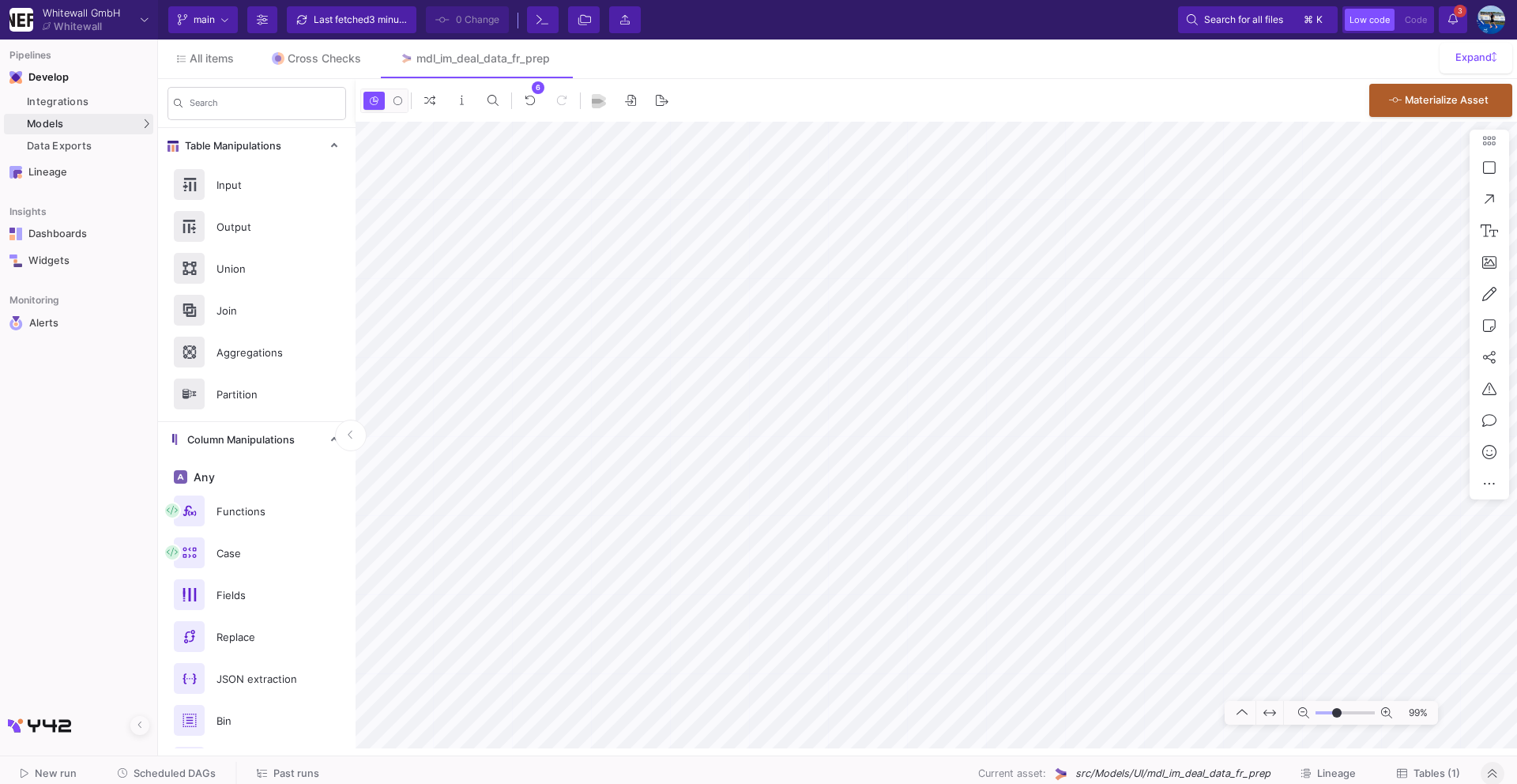
click at [1417, 770] on span "Tables (1)" at bounding box center [1437, 773] width 47 height 11
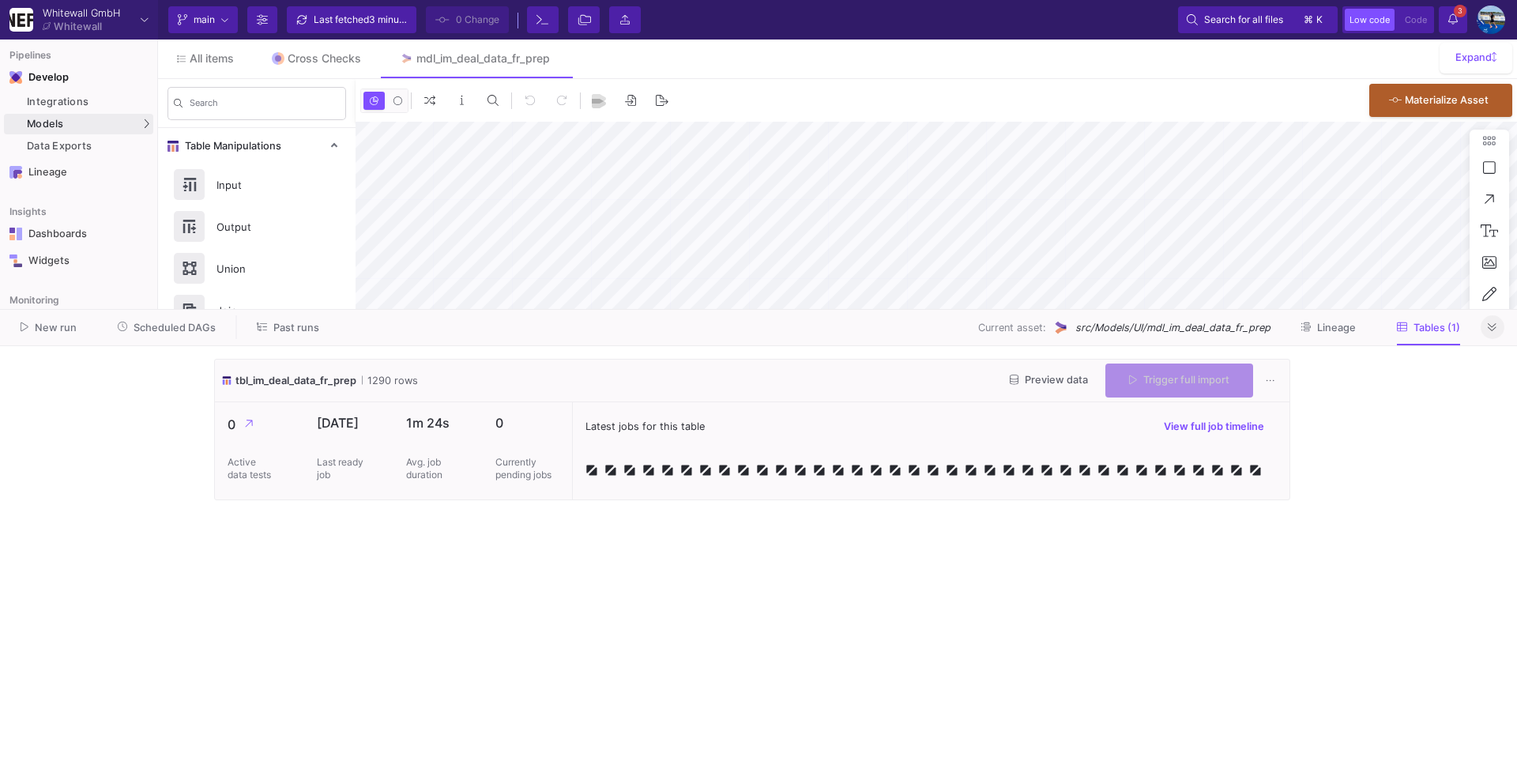
type input "0"
click at [1152, 387] on button "Trigger full import" at bounding box center [1179, 380] width 148 height 34
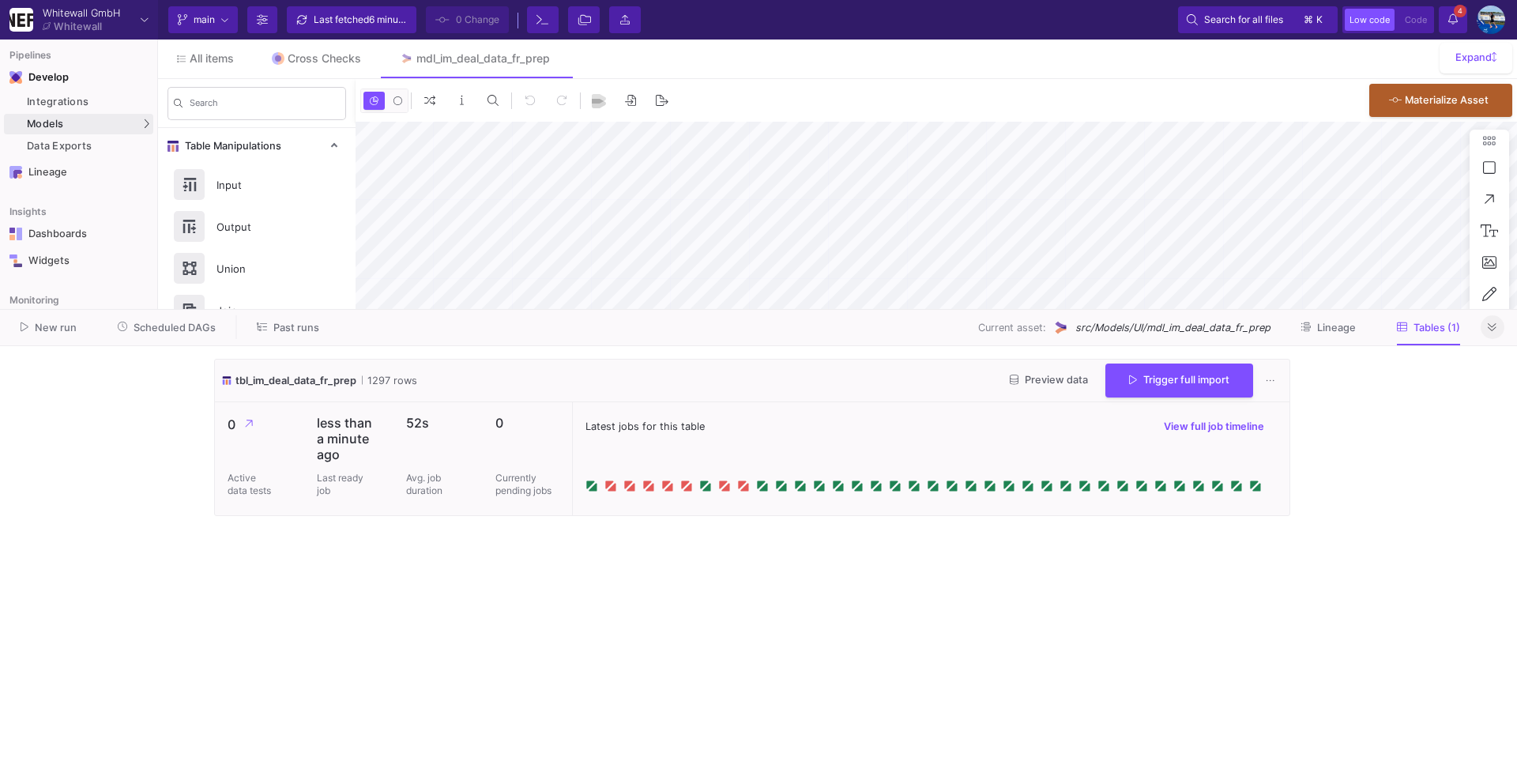
click at [1485, 329] on button at bounding box center [1492, 326] width 24 height 24
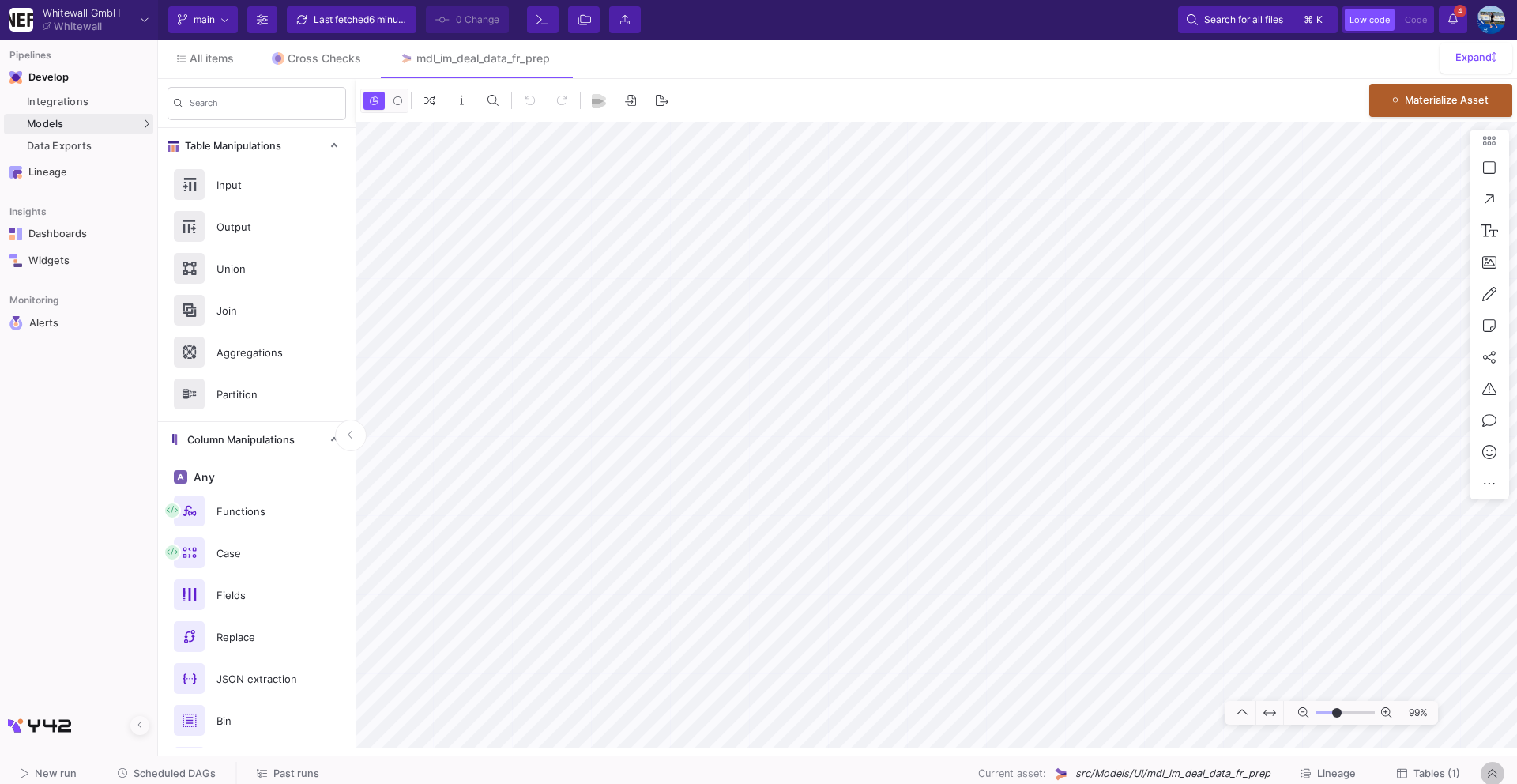
click at [1485, 756] on div "New run Scheduled DAGs Past runs Current asset: src/Models/UI/mdl_im_deal_data_…" at bounding box center [758, 773] width 1517 height 35
click at [186, 776] on span "Scheduled DAGs" at bounding box center [174, 773] width 82 height 11
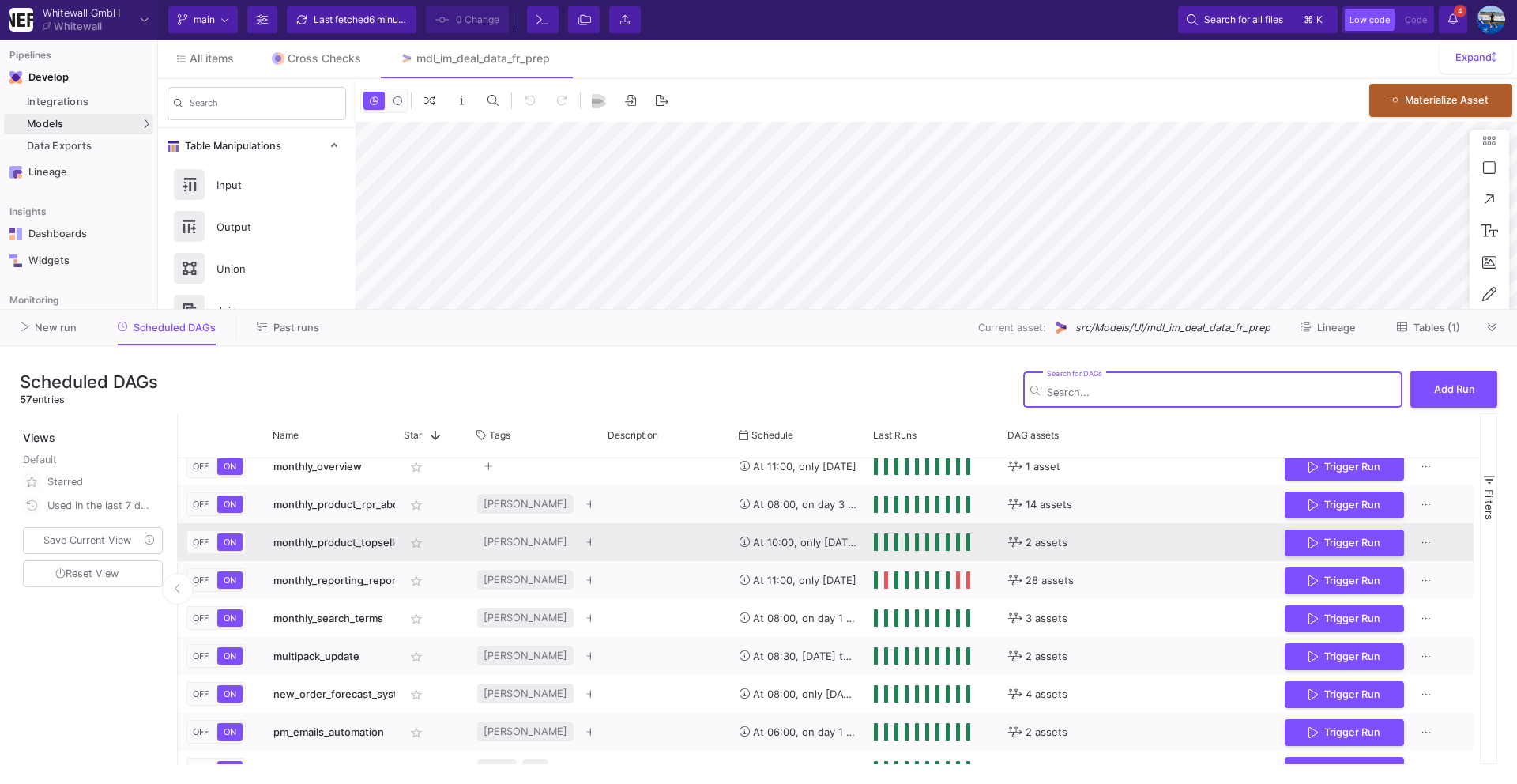
scroll to position [1339, 0]
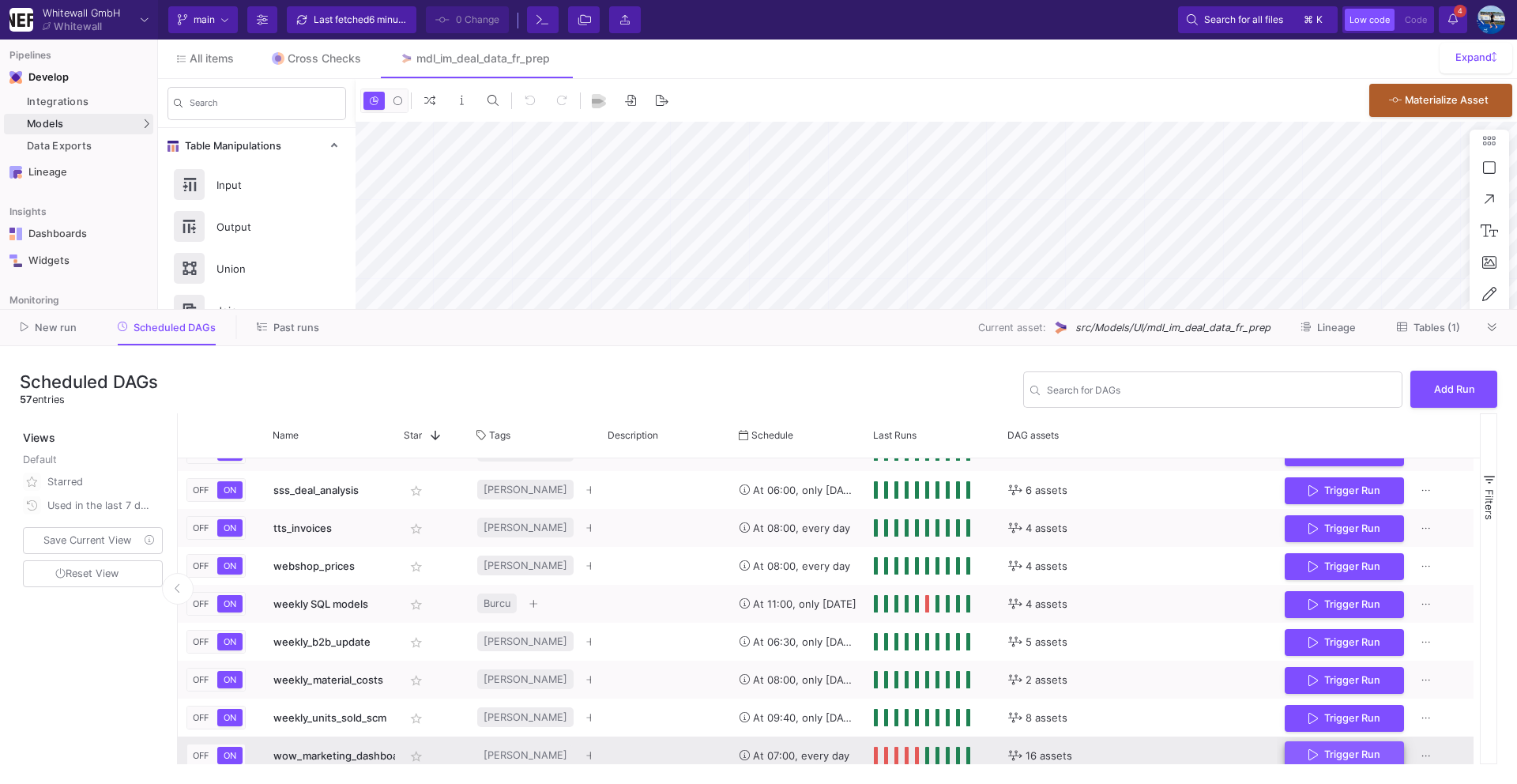
click at [1324, 752] on span "Trigger Run" at bounding box center [1352, 753] width 56 height 11
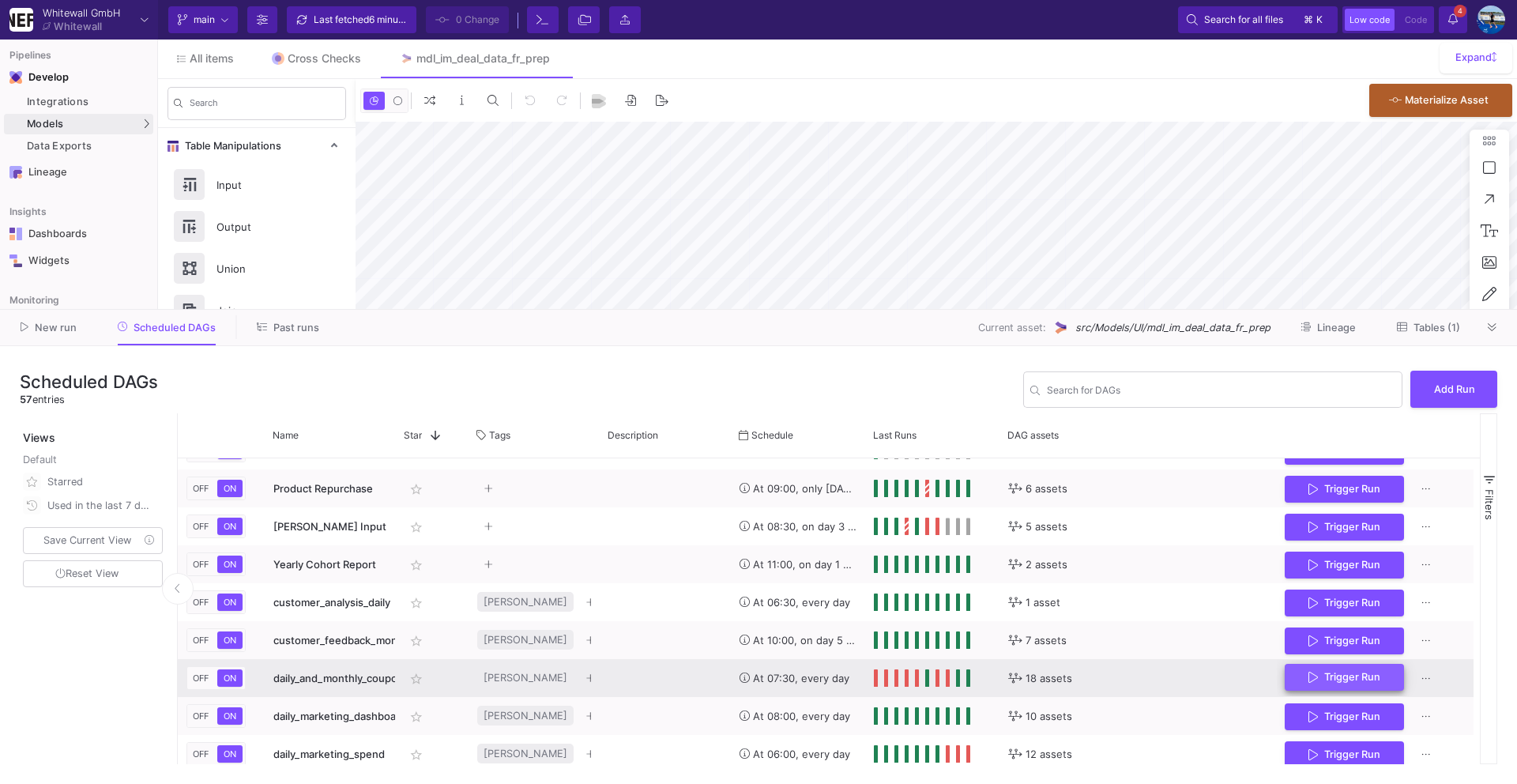
click at [1325, 672] on span "Trigger Run" at bounding box center [1352, 676] width 56 height 11
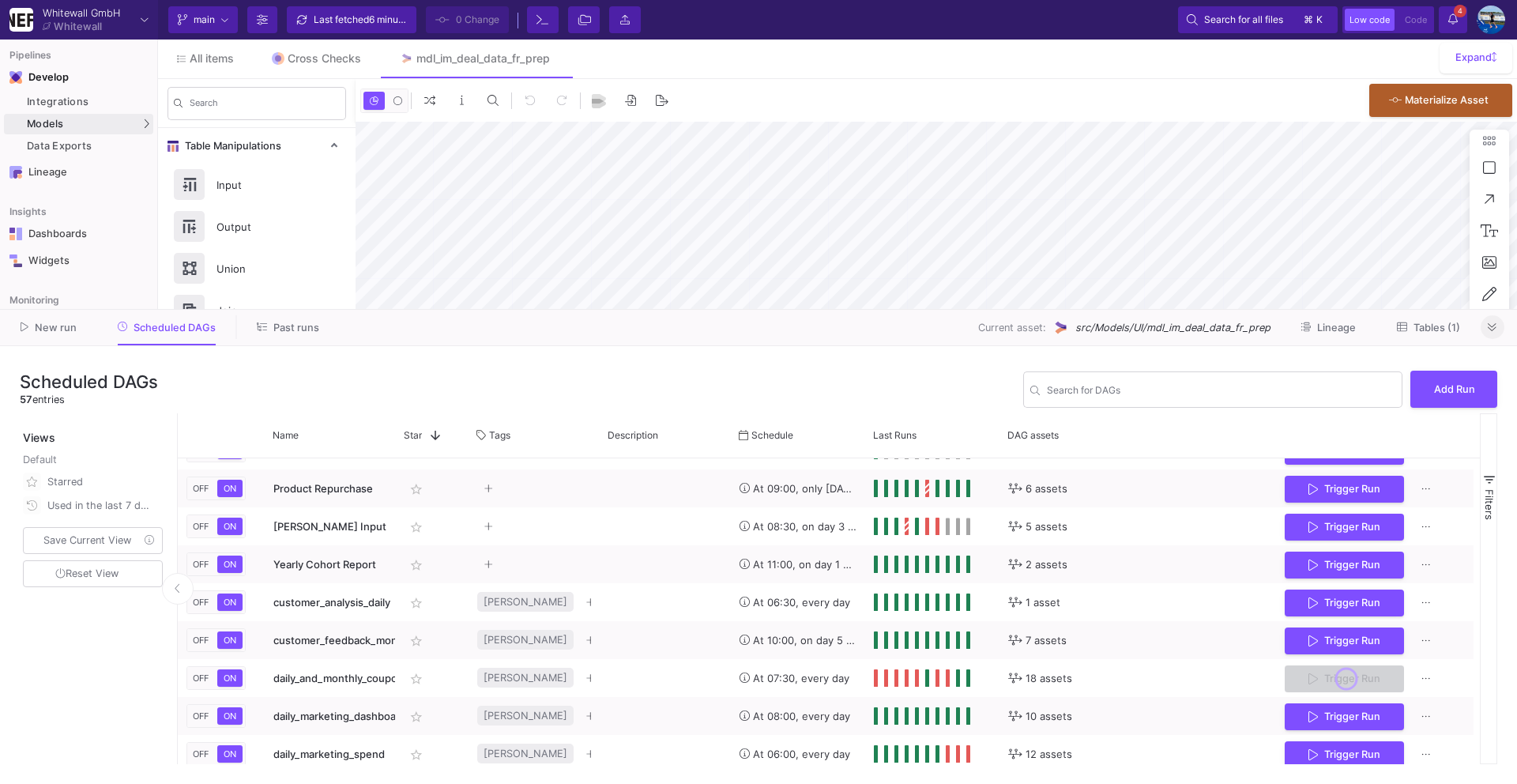
click at [1485, 332] on button at bounding box center [1492, 326] width 24 height 24
